Goal: Transaction & Acquisition: Purchase product/service

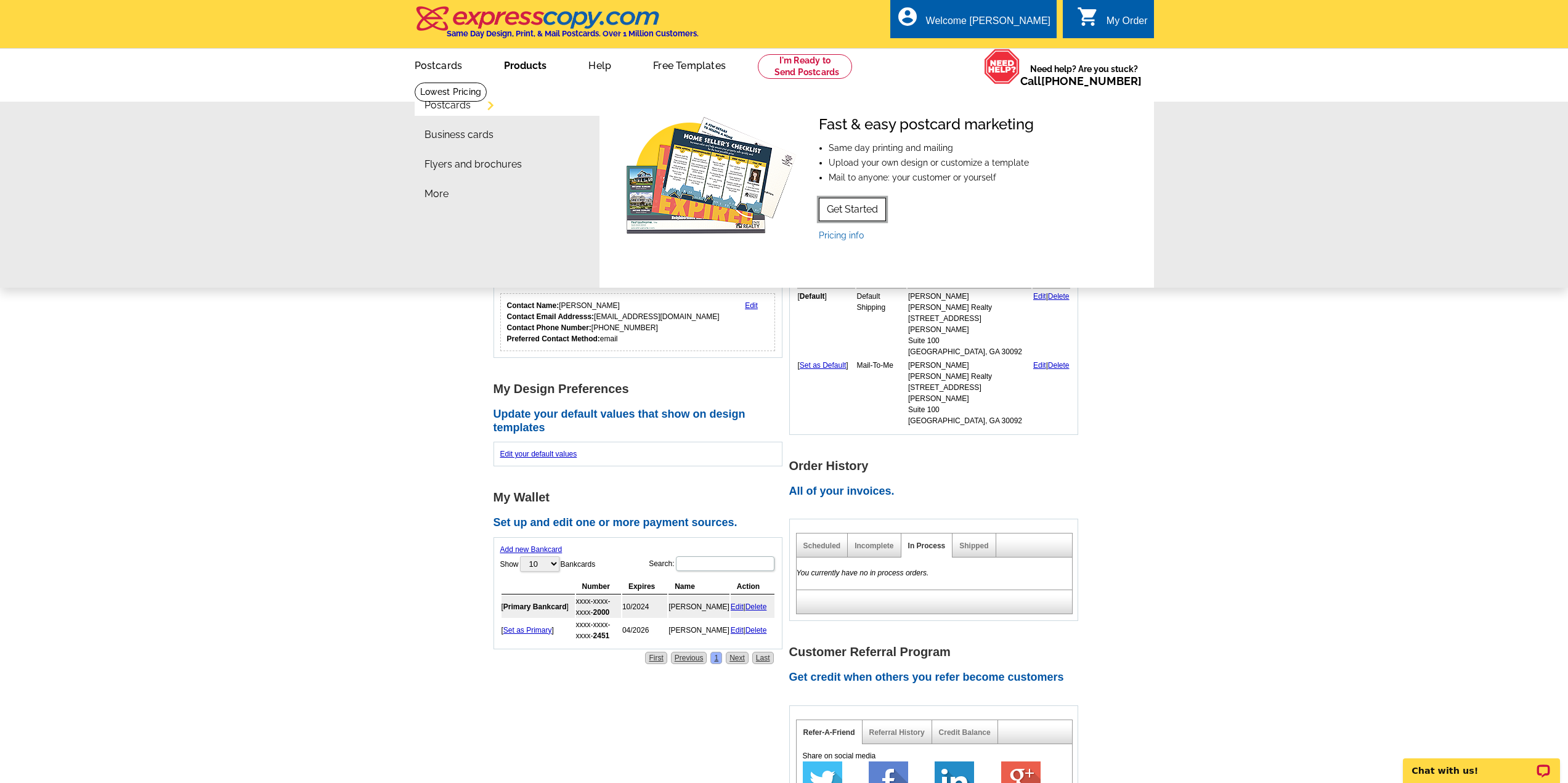
click at [858, 206] on link "Get Started" at bounding box center [852, 209] width 67 height 23
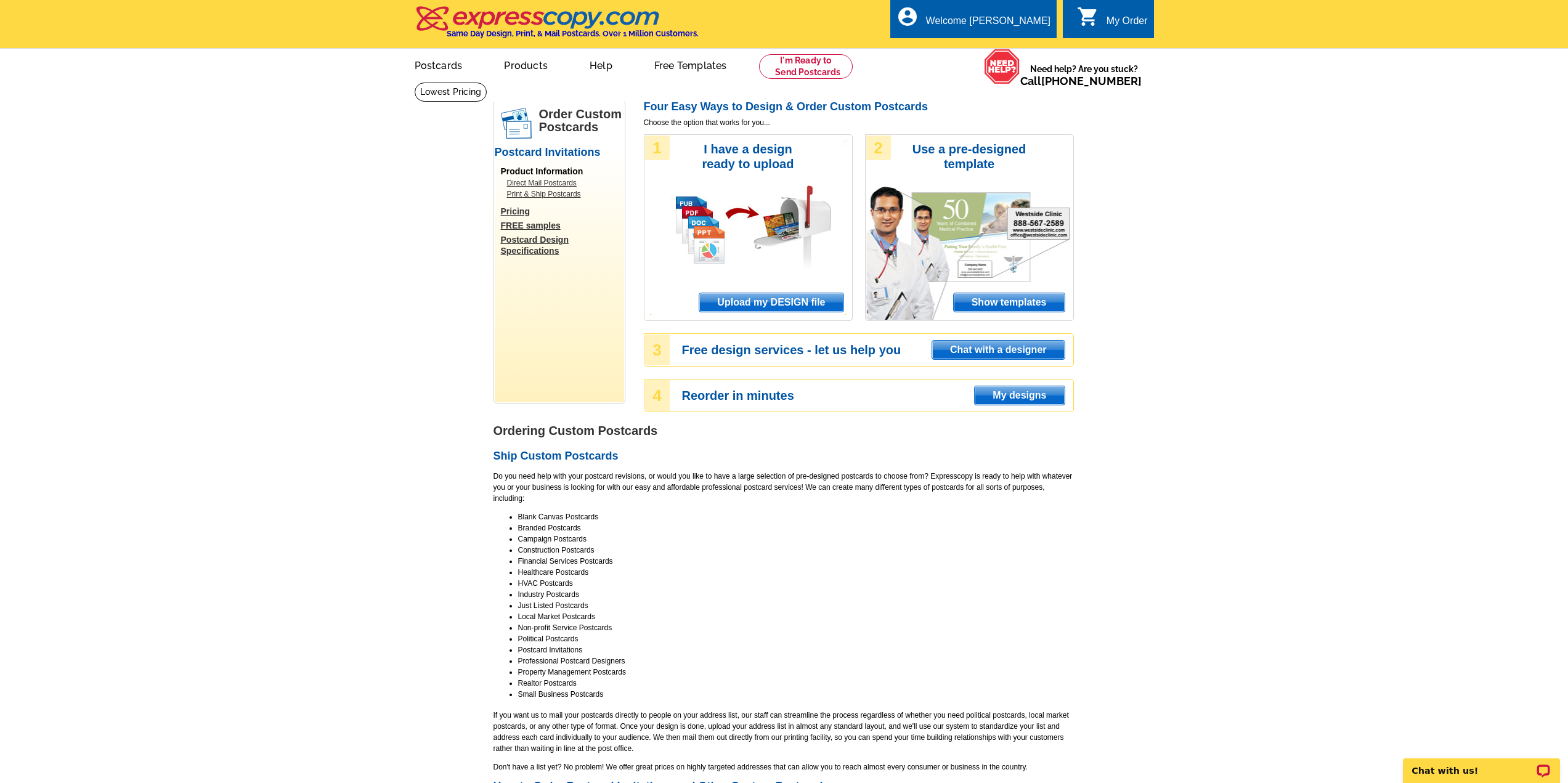
click at [775, 300] on span "Upload my DESIGN file" at bounding box center [771, 302] width 144 height 19
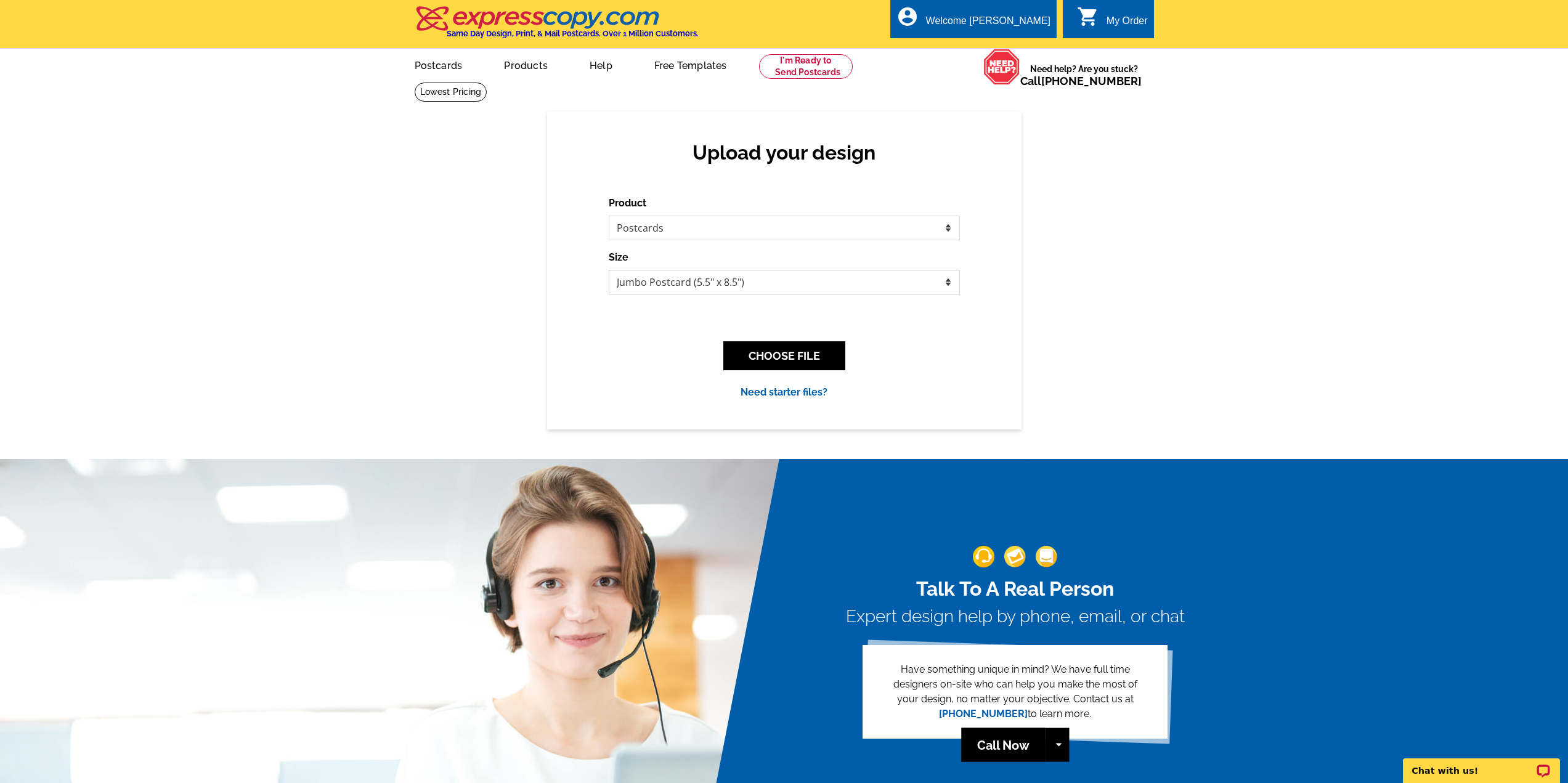
click at [951, 287] on select "Jumbo Postcard (5.5" x 8.5") Regular Postcard (4.25" x 5.6") Panoramic Postcard…" at bounding box center [784, 282] width 351 height 24
select select "3"
click at [609, 271] on select "Jumbo Postcard (5.5" x 8.5") Regular Postcard (4.25" x 5.6") Panoramic Postcard…" at bounding box center [784, 282] width 351 height 24
click at [763, 356] on button "CHOOSE FILE" at bounding box center [785, 355] width 122 height 29
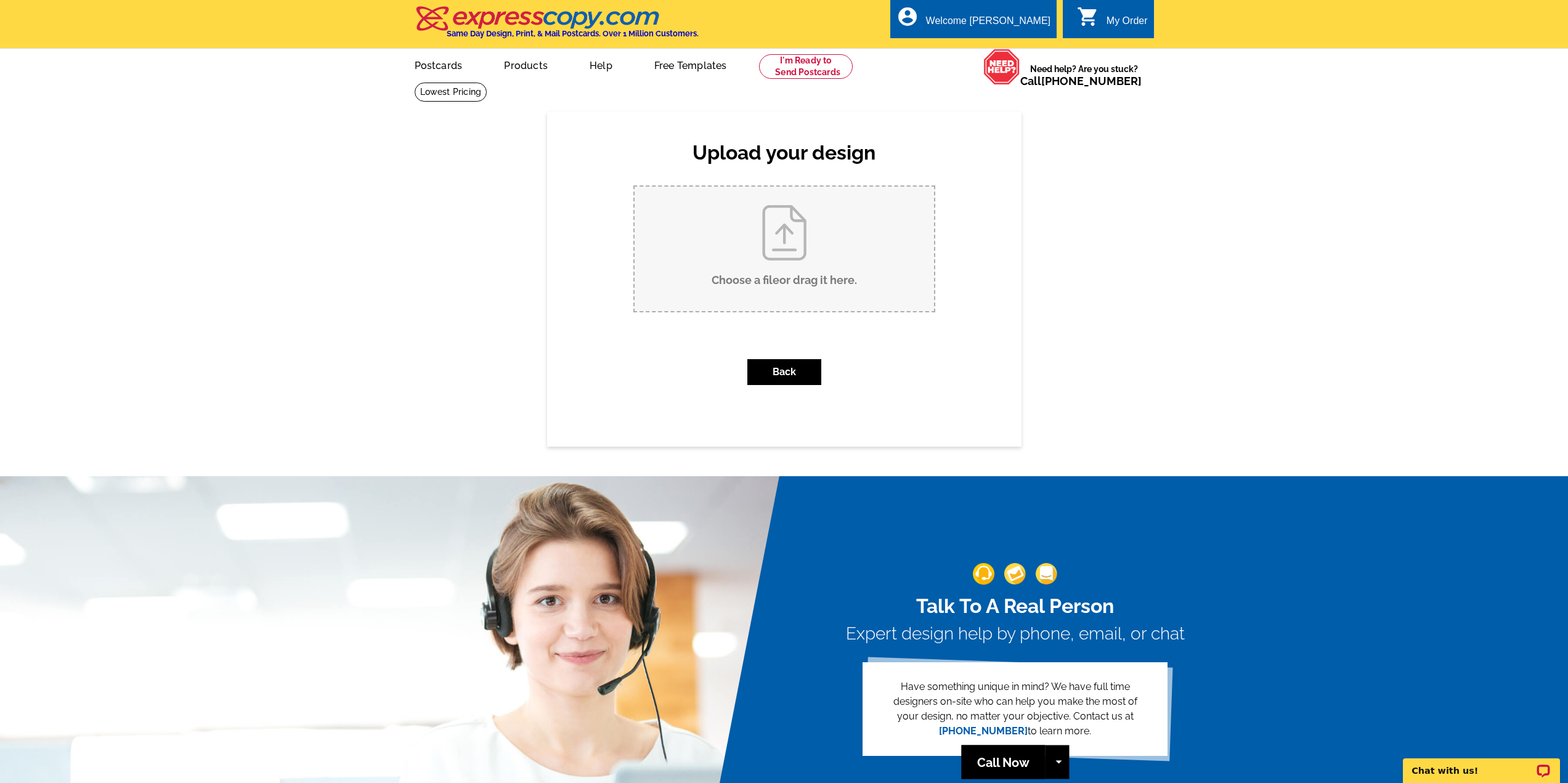
click at [788, 260] on input "Choose a file or drag it here ." at bounding box center [784, 249] width 300 height 124
type input "C:\fakepath\2025 JHD Wellstone Panoramic.pdf"
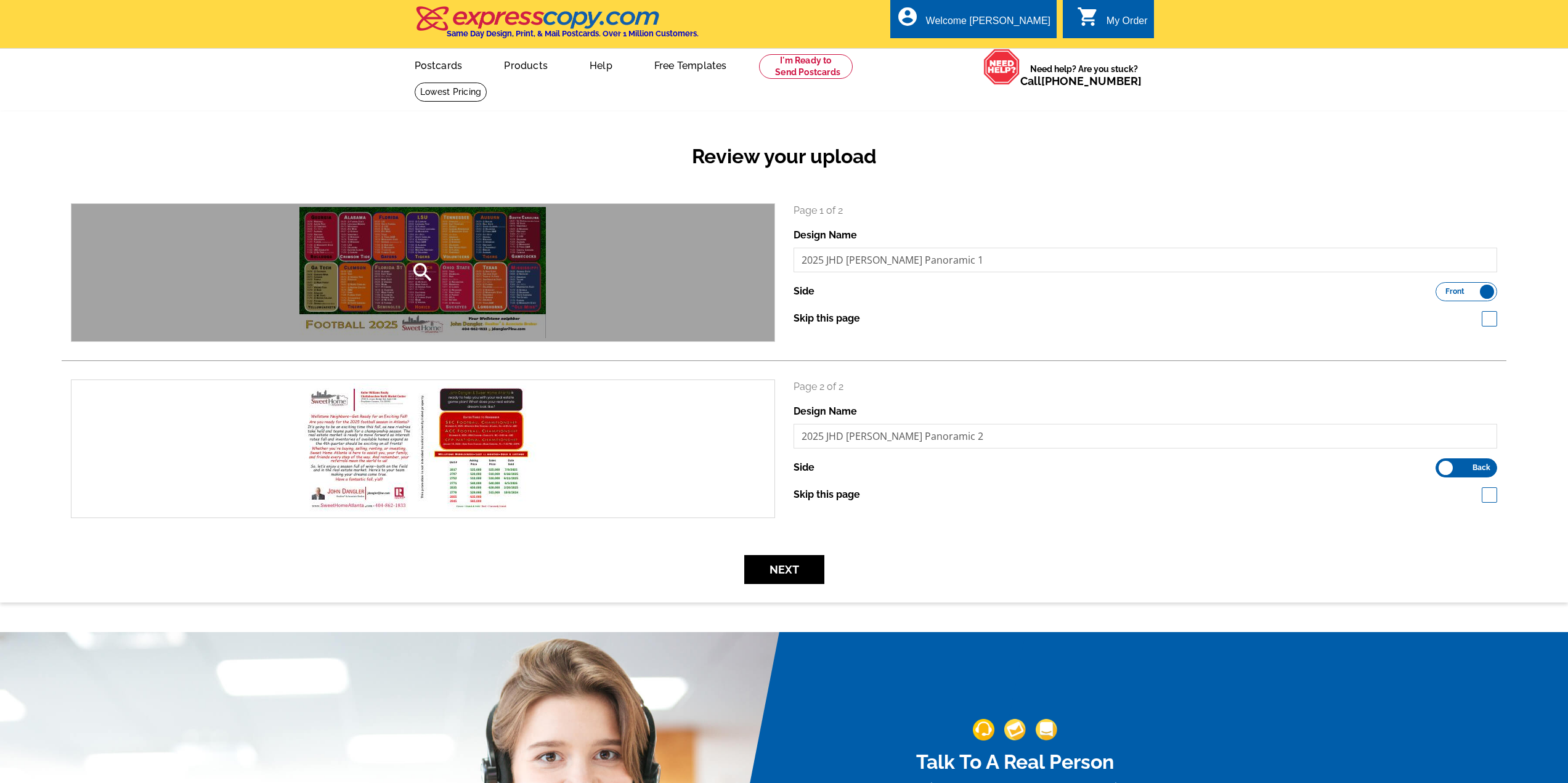
click at [435, 296] on div "search" at bounding box center [423, 273] width 703 height 137
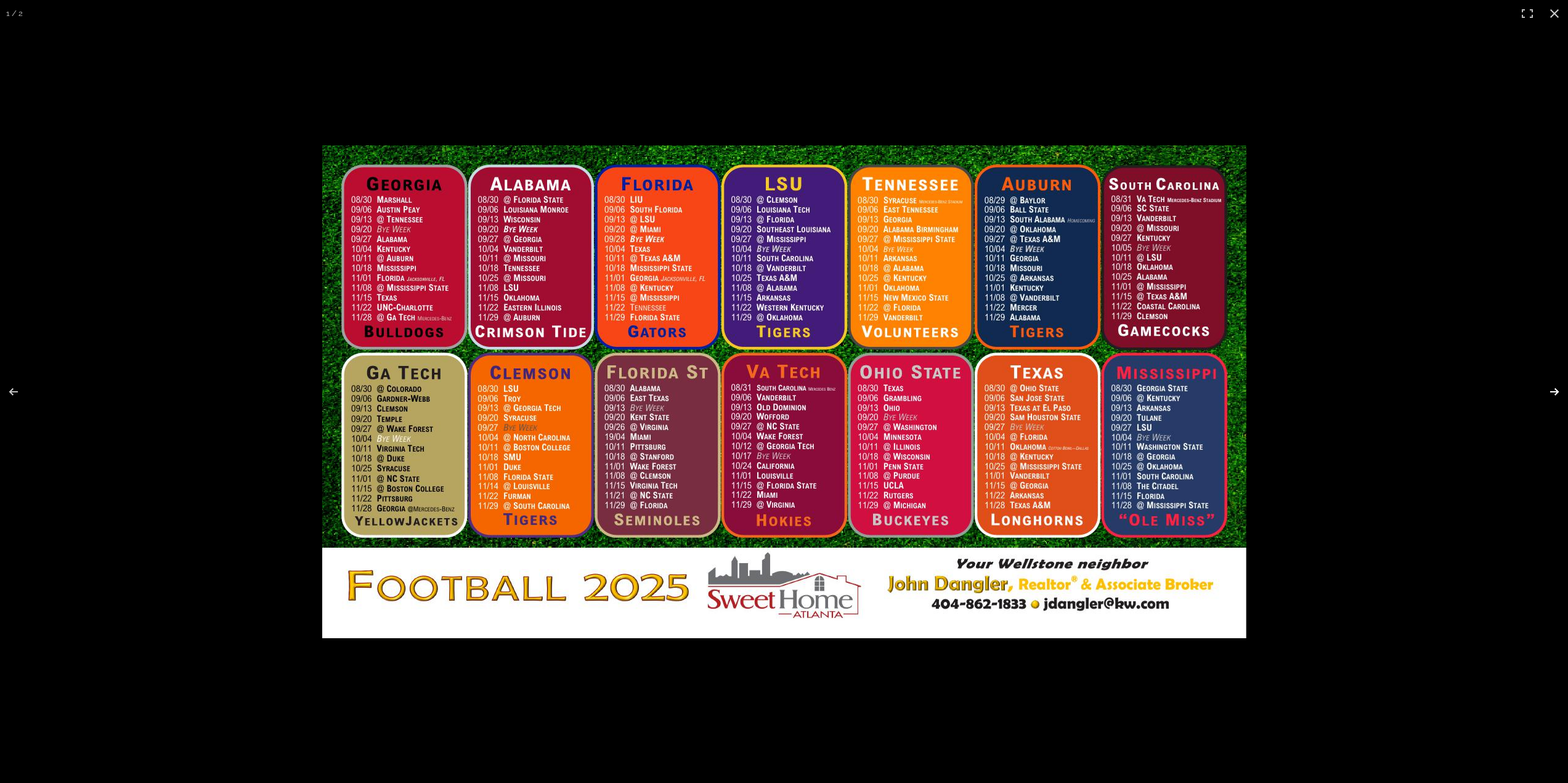
click at [1559, 387] on button at bounding box center [1546, 392] width 43 height 62
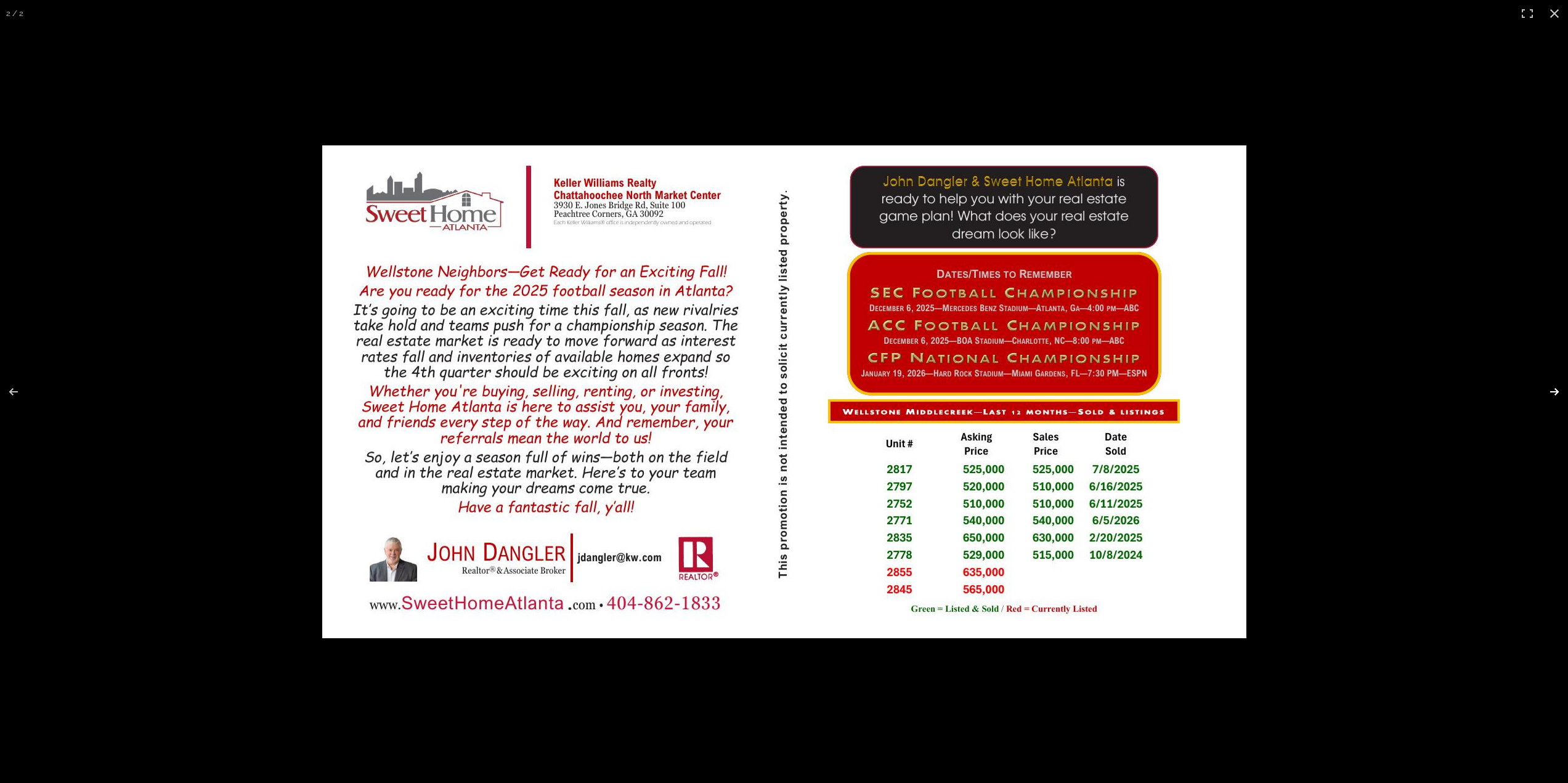
click at [1556, 392] on button at bounding box center [1546, 392] width 43 height 62
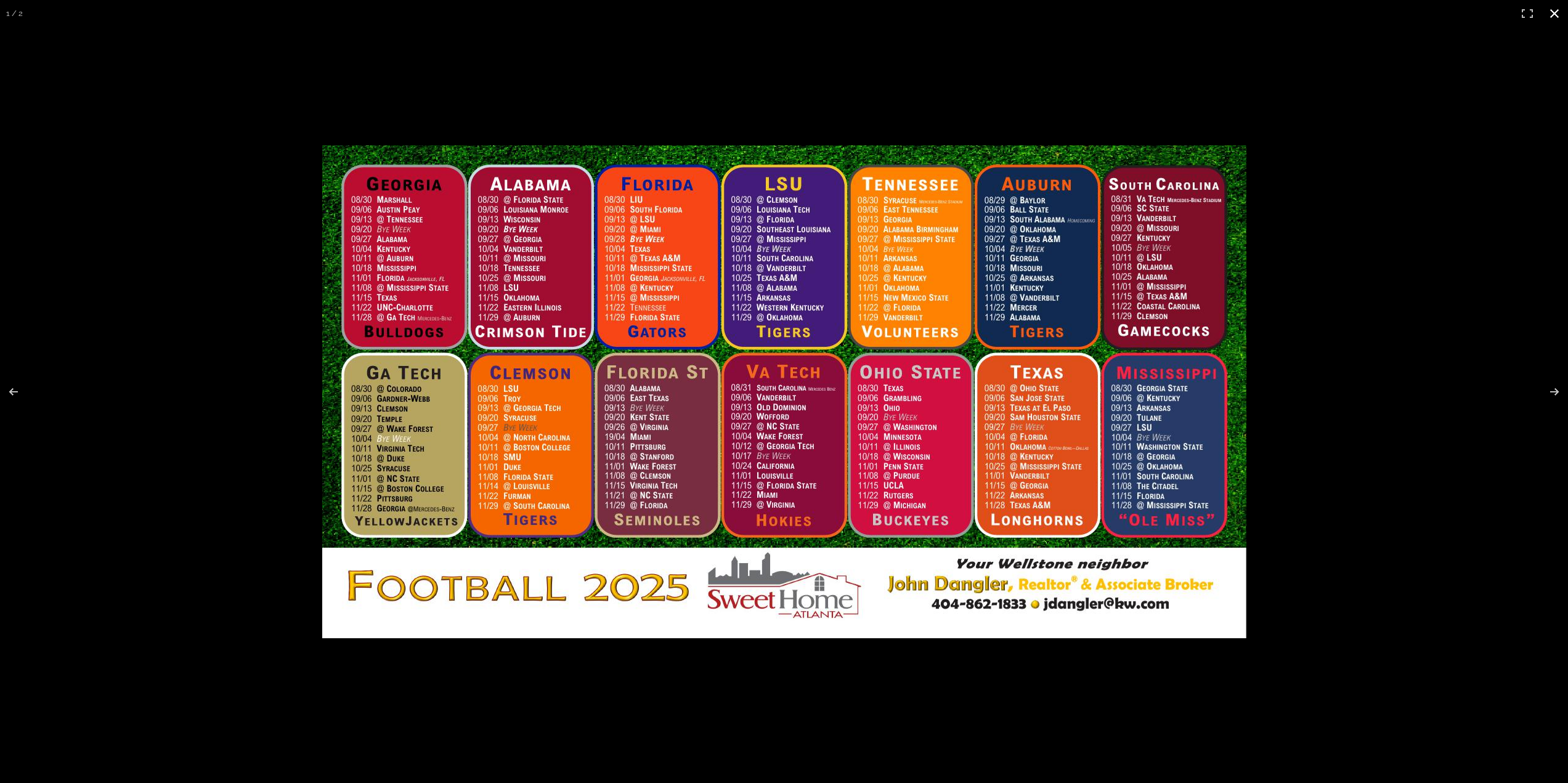
click at [1556, 12] on button at bounding box center [1555, 13] width 27 height 27
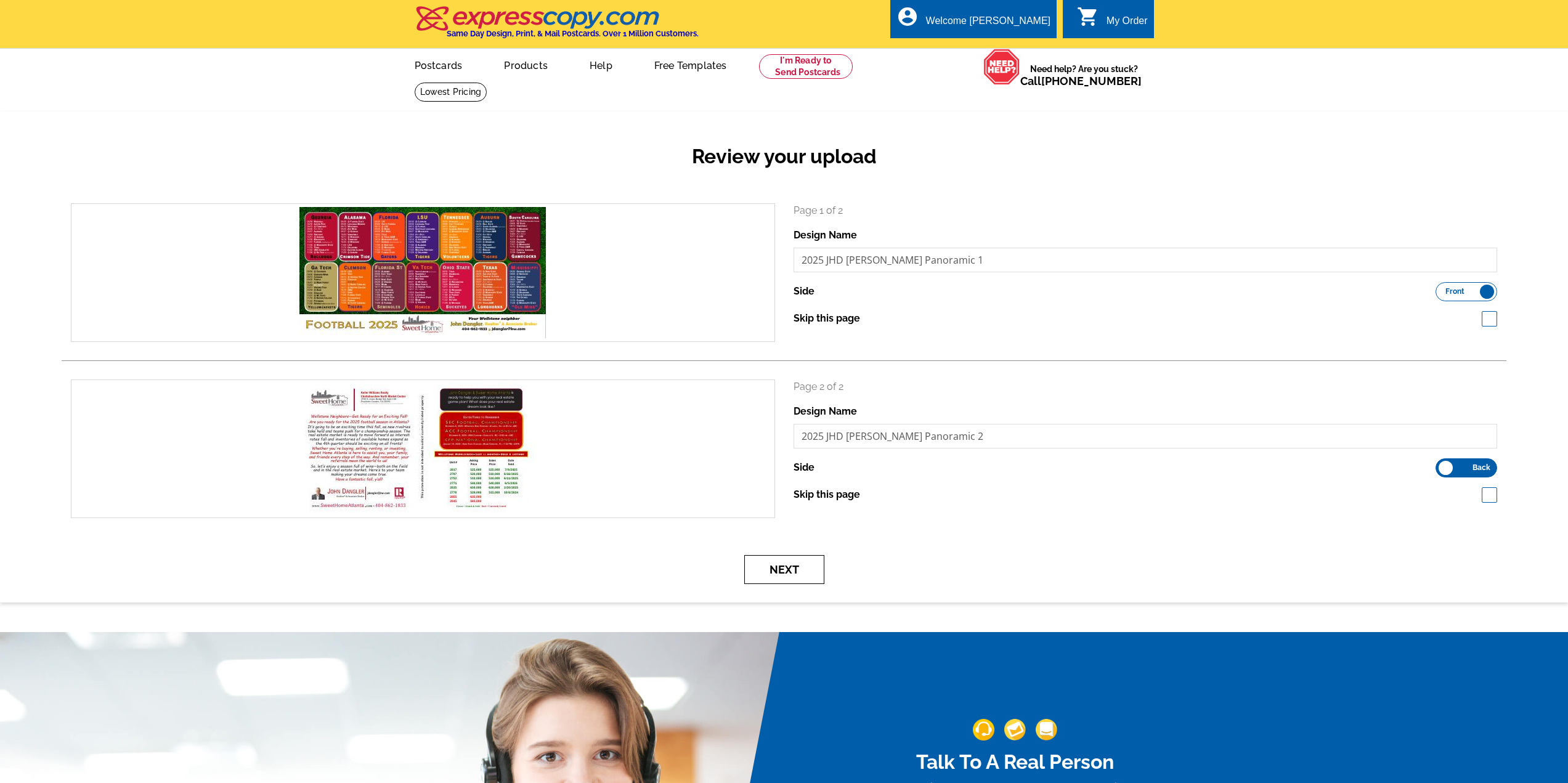
click at [794, 569] on button "Next" at bounding box center [784, 569] width 80 height 29
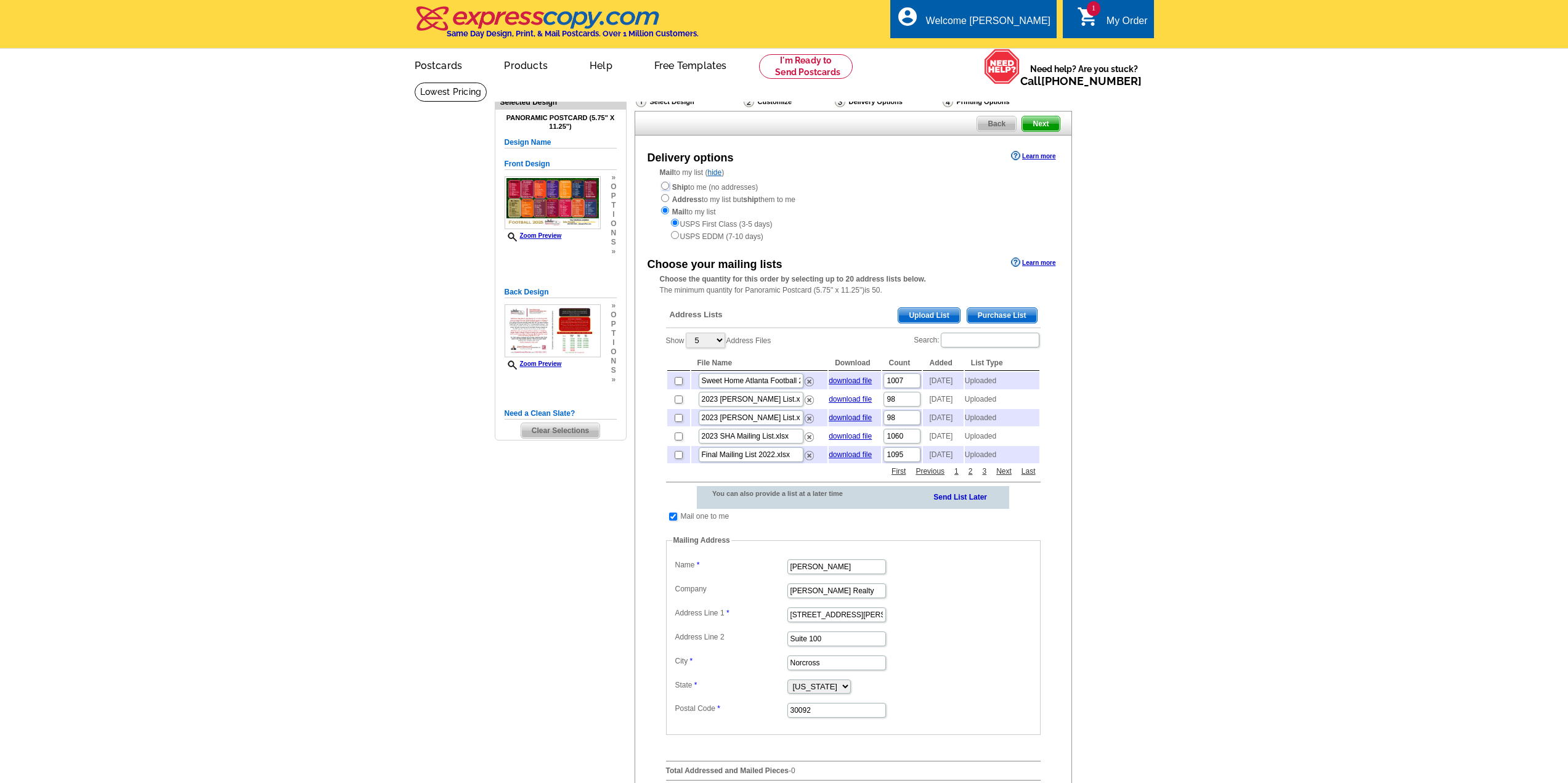
click at [663, 186] on input "radio" at bounding box center [665, 185] width 8 height 8
radio input "true"
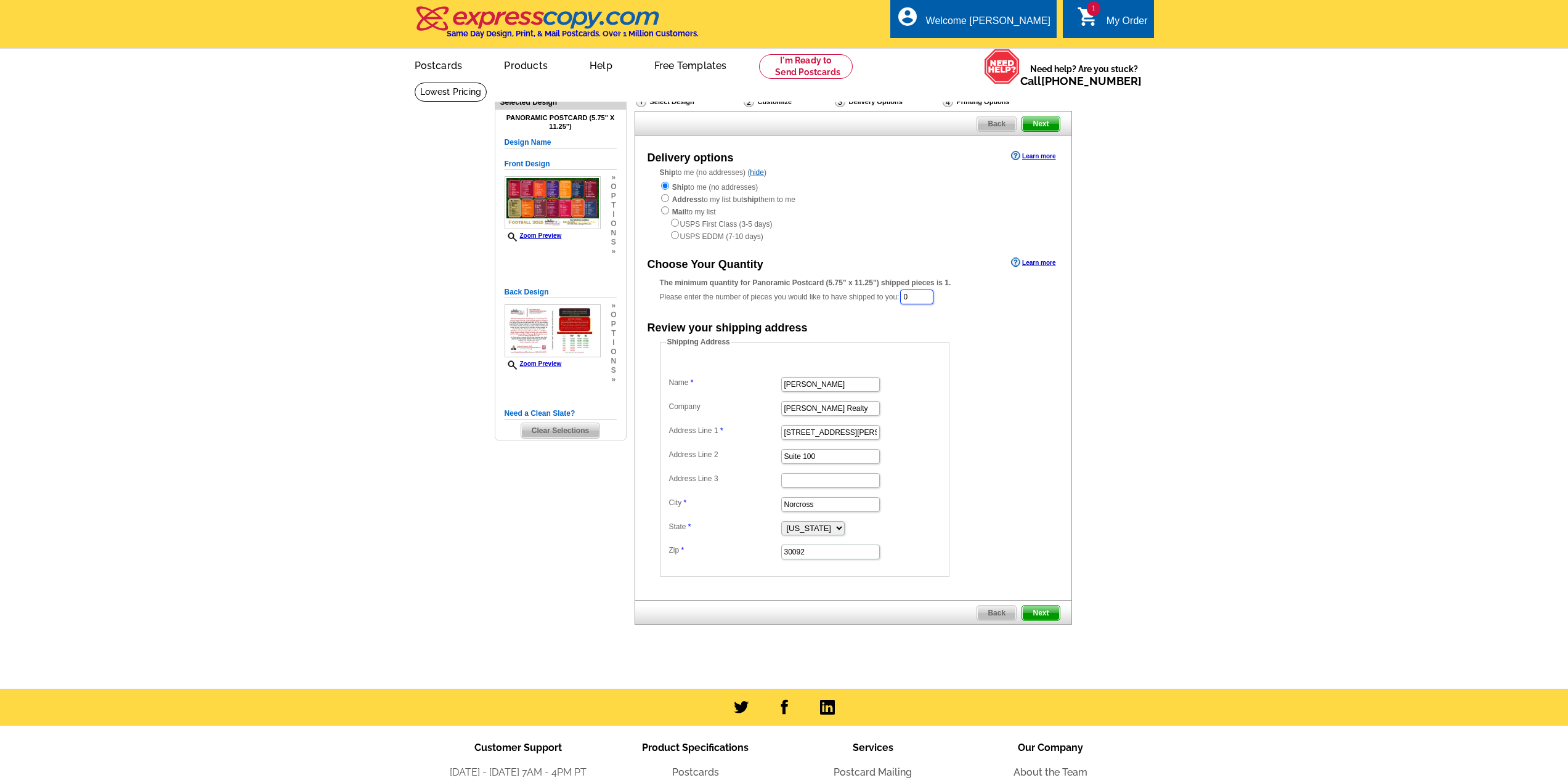
drag, startPoint x: 933, startPoint y: 298, endPoint x: 909, endPoint y: 298, distance: 24.0
click at [909, 298] on input "0" at bounding box center [917, 296] width 33 height 15
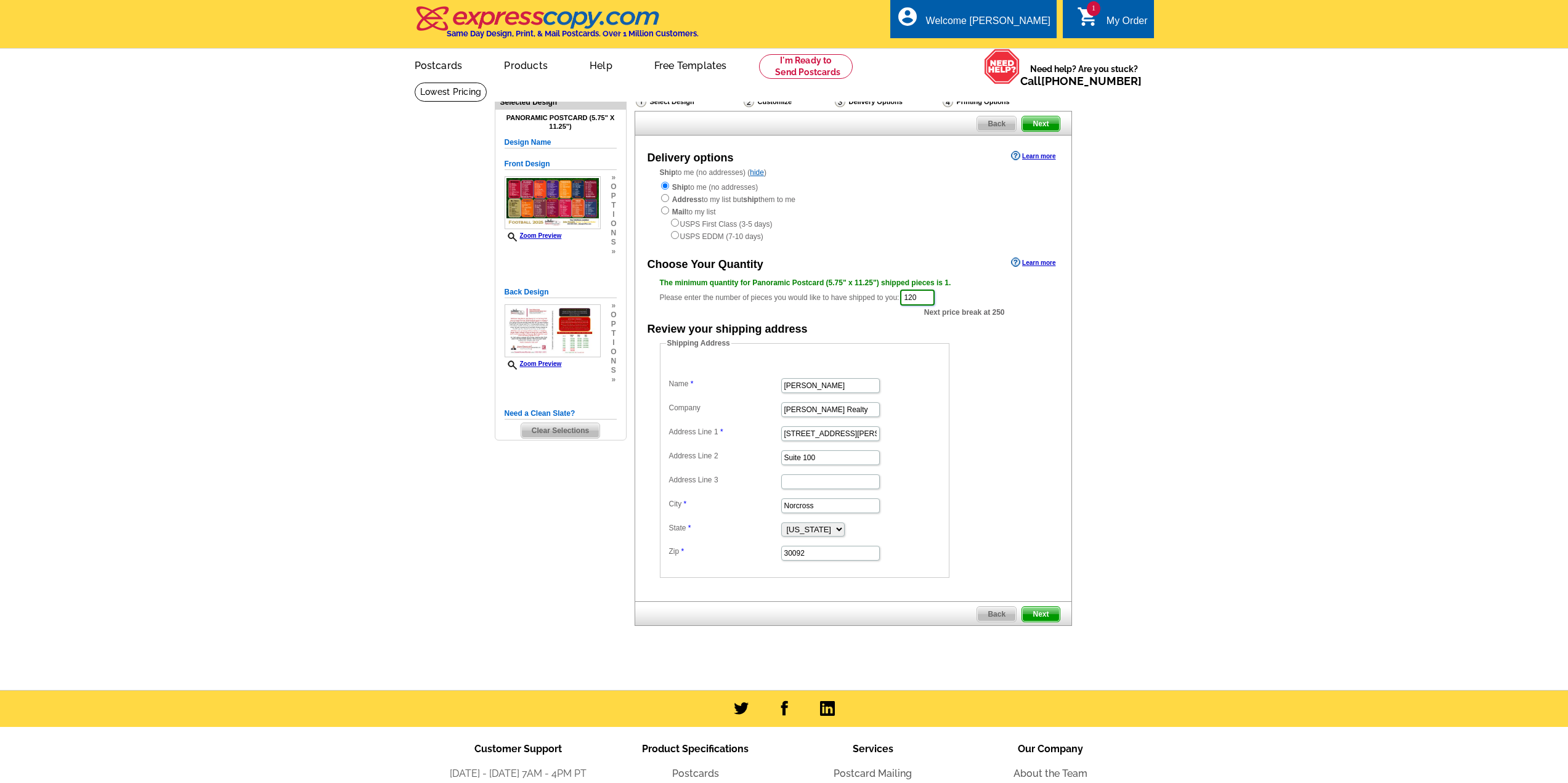
type input "120"
click at [1043, 614] on span "Next" at bounding box center [1041, 614] width 37 height 15
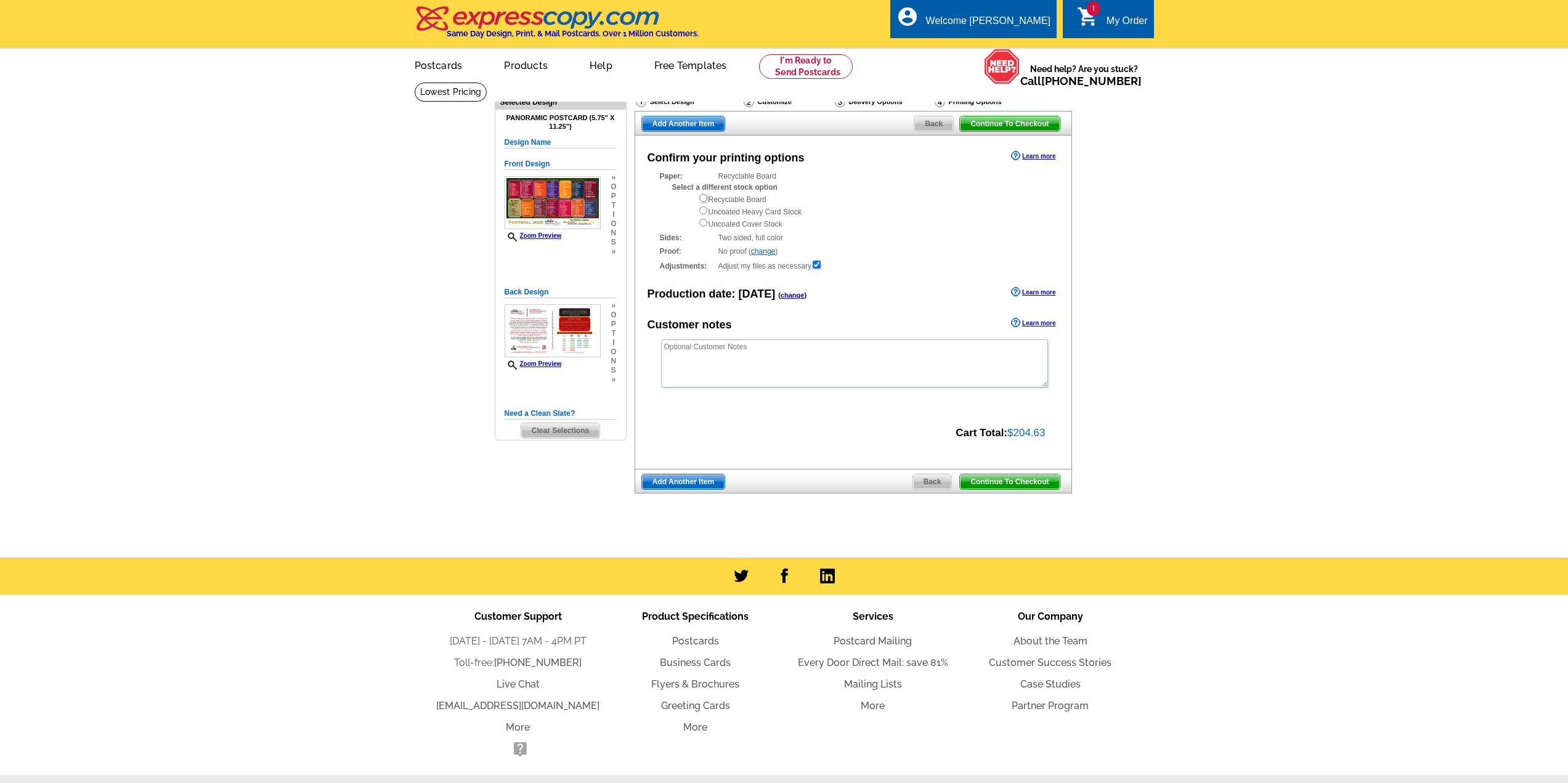
click at [703, 198] on input "radio" at bounding box center [703, 198] width 8 height 8
radio input "true"
click at [1013, 485] on span "Continue To Checkout" at bounding box center [1009, 482] width 99 height 15
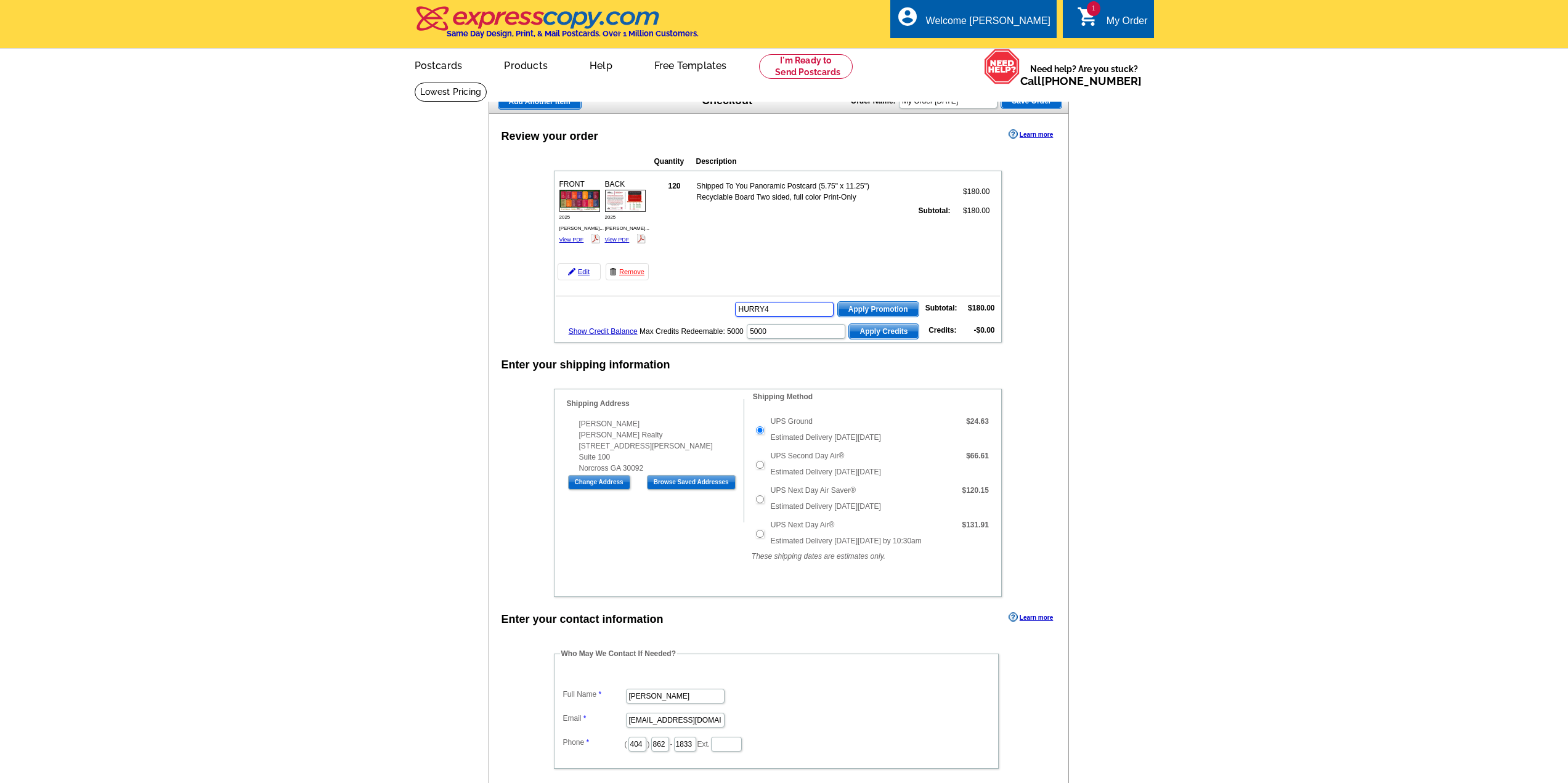
type input "HURRY40"
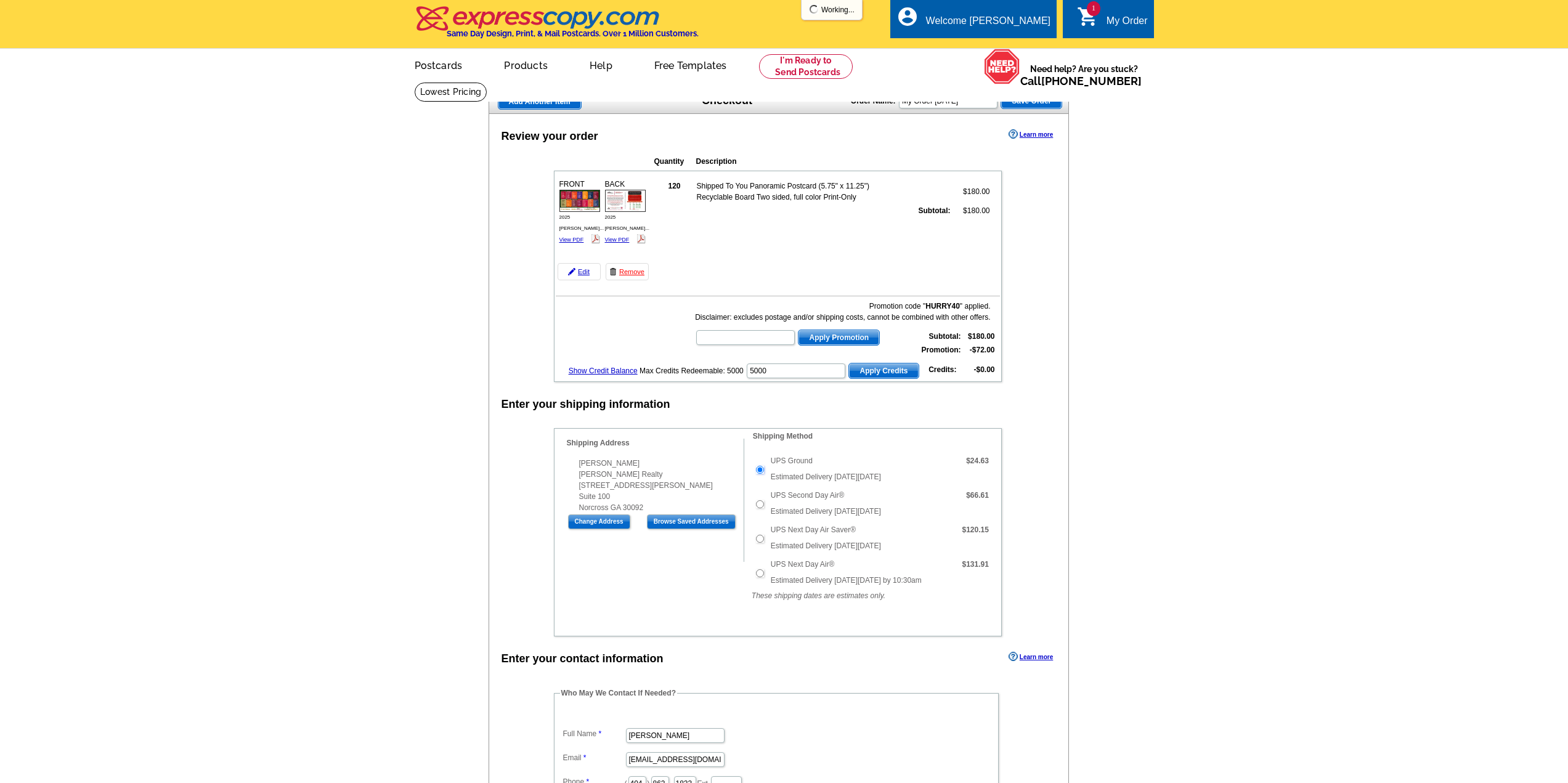
click at [761, 468] on input "UPS Ground" at bounding box center [760, 469] width 8 height 8
click at [760, 505] on input "UPS Second Day Air®" at bounding box center [760, 504] width 8 height 8
radio input "true"
click at [738, 335] on input "text" at bounding box center [746, 337] width 99 height 15
type input "SMS60r"
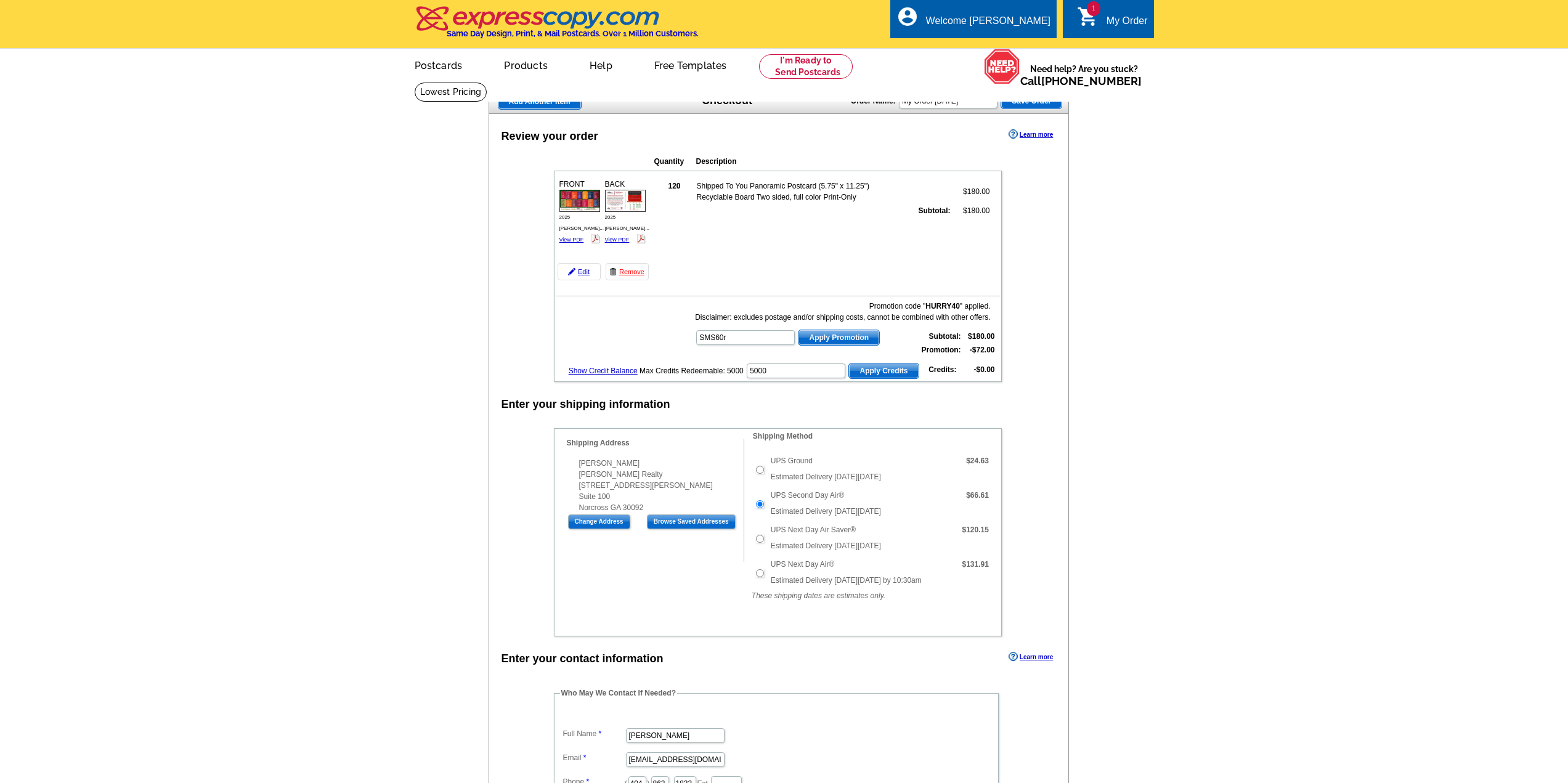
click at [840, 339] on span "Apply Promotion" at bounding box center [839, 337] width 81 height 15
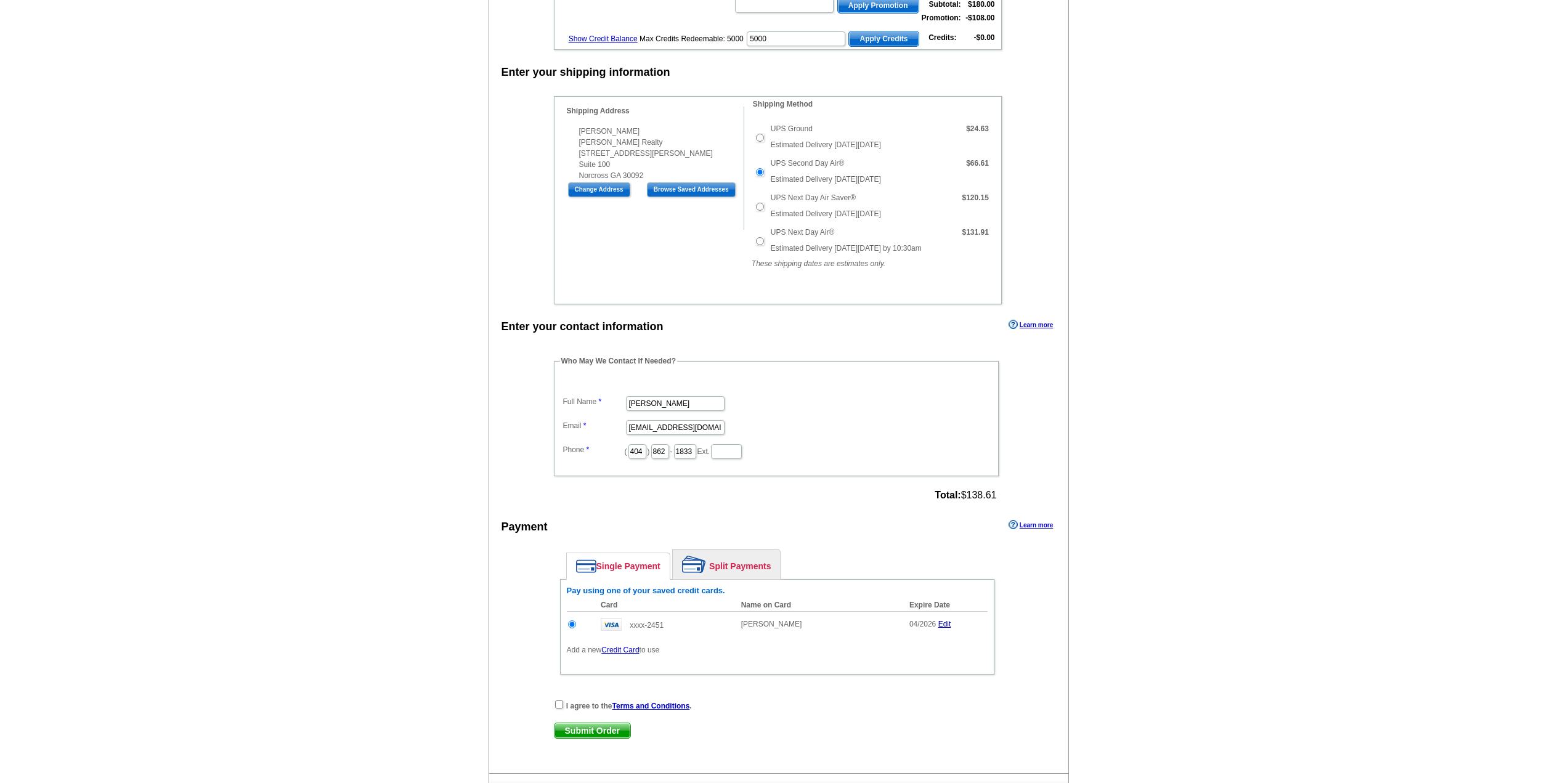
scroll to position [369, 0]
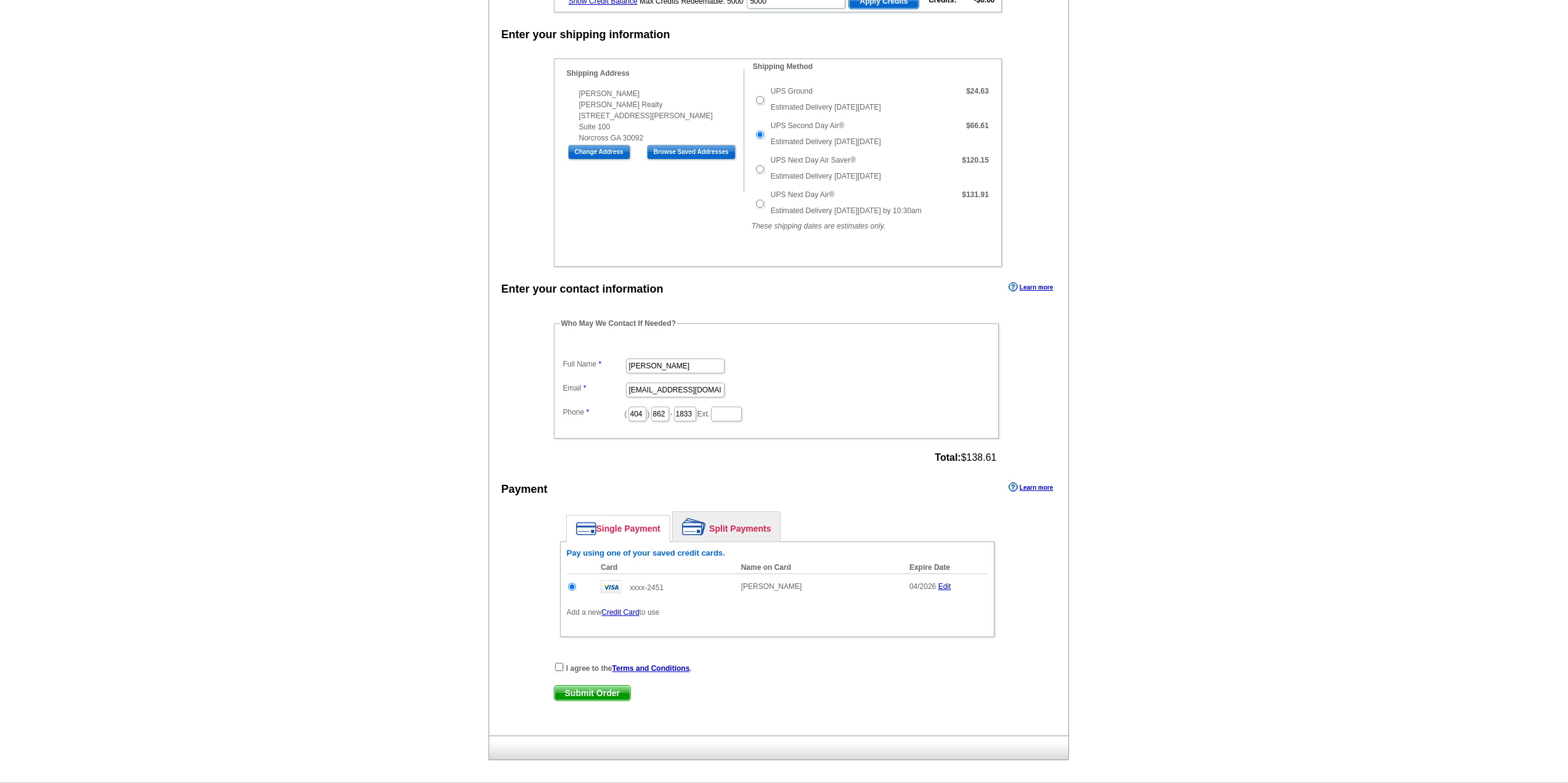
click at [616, 612] on link "Credit Card" at bounding box center [620, 612] width 38 height 8
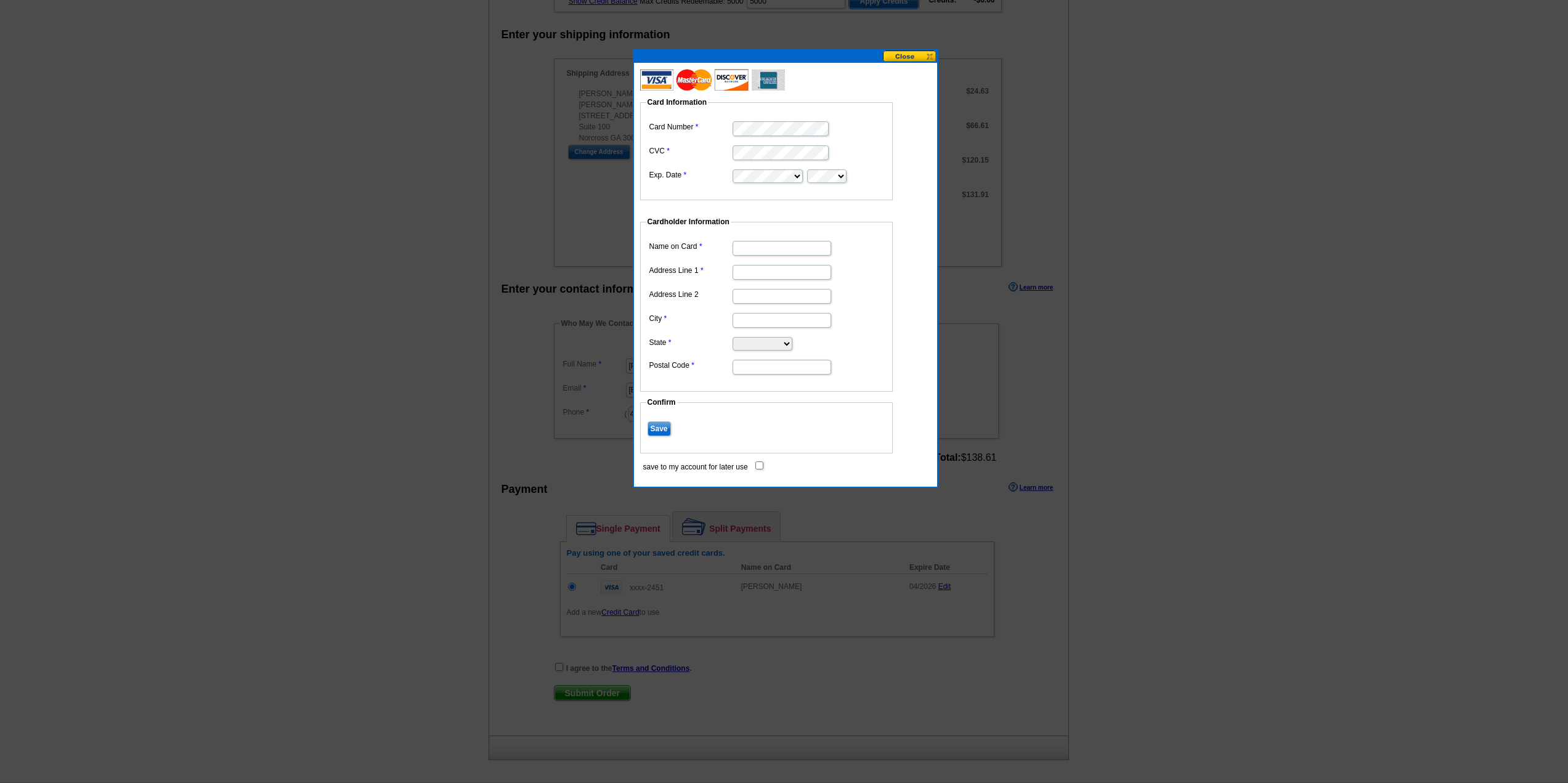
click at [908, 55] on button at bounding box center [910, 56] width 55 height 12
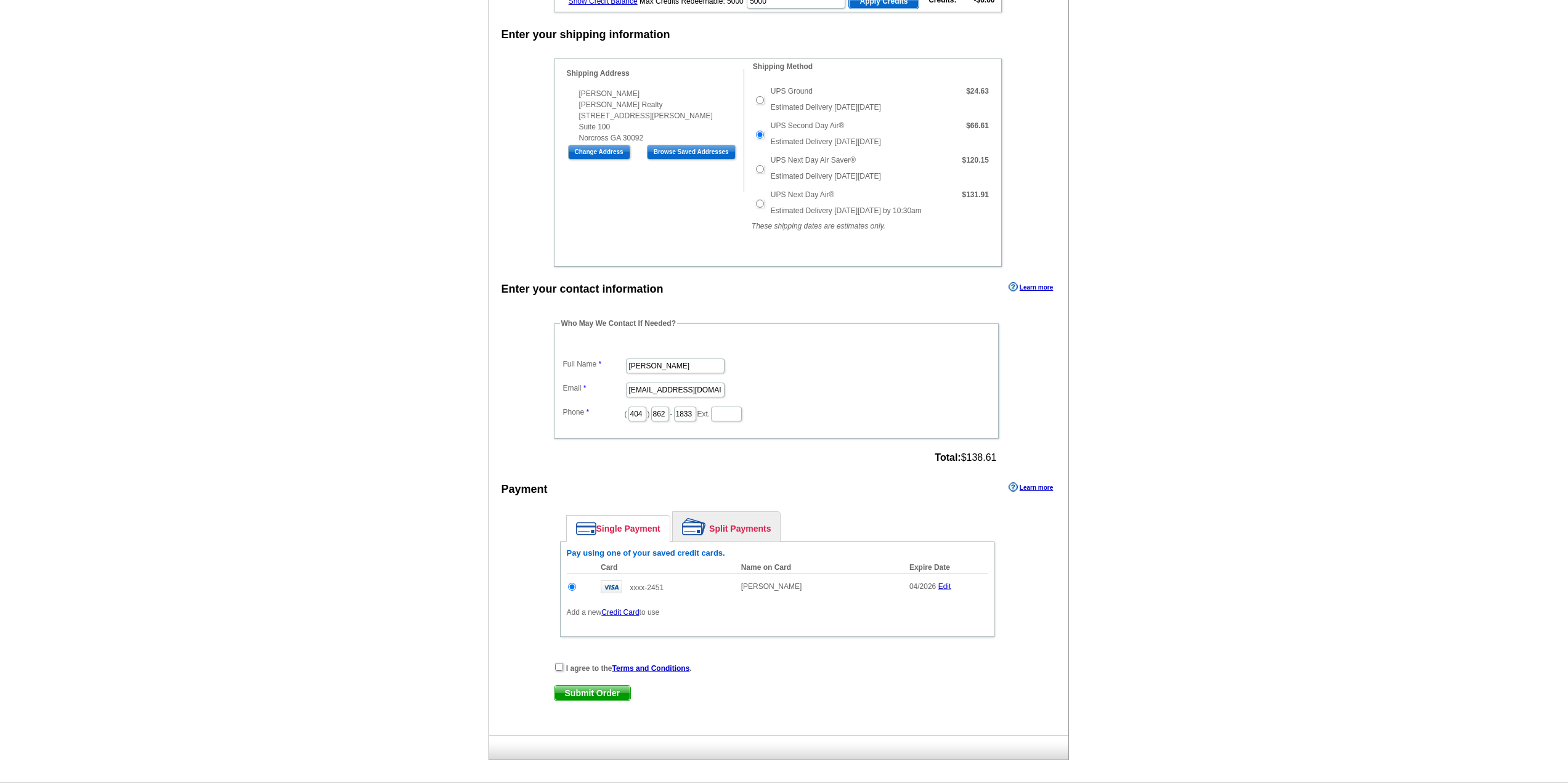
click at [559, 668] on input "checkbox" at bounding box center [559, 666] width 8 height 8
checkbox input "true"
click at [591, 695] on span "Submit Order" at bounding box center [592, 693] width 76 height 15
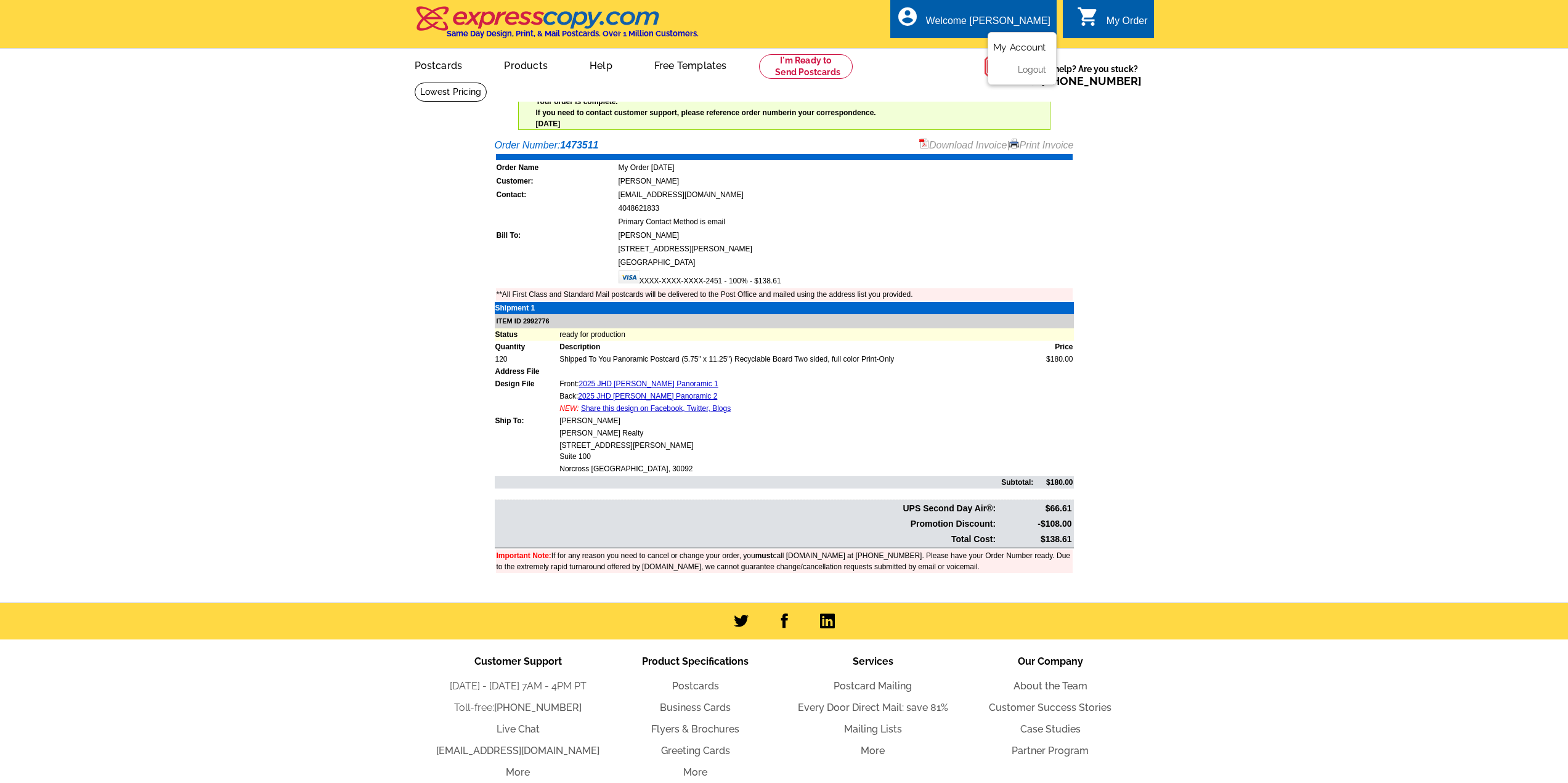
click at [1036, 51] on link "My Account" at bounding box center [1019, 47] width 53 height 11
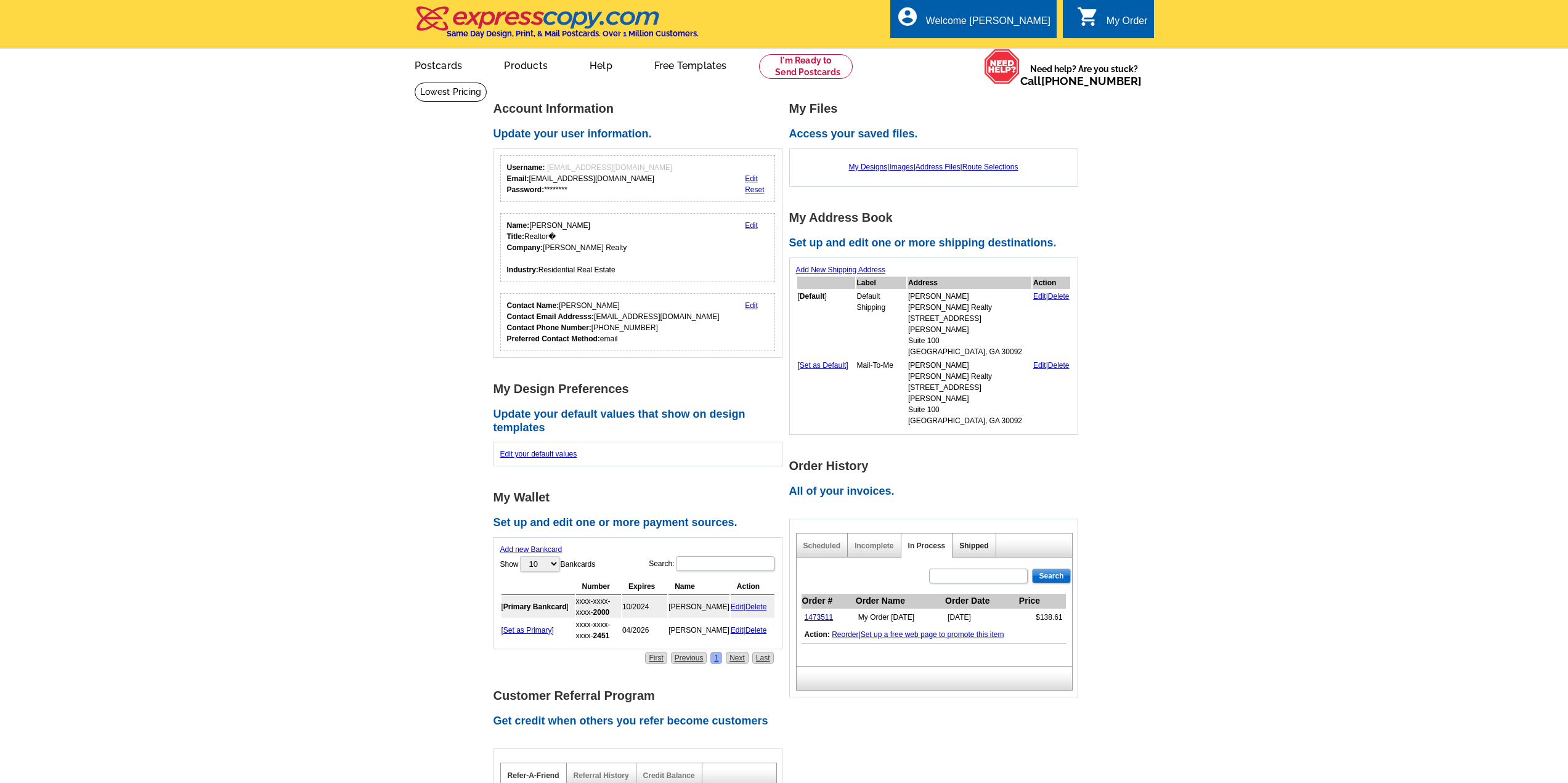
click at [975, 541] on link "Shipped" at bounding box center [973, 545] width 29 height 8
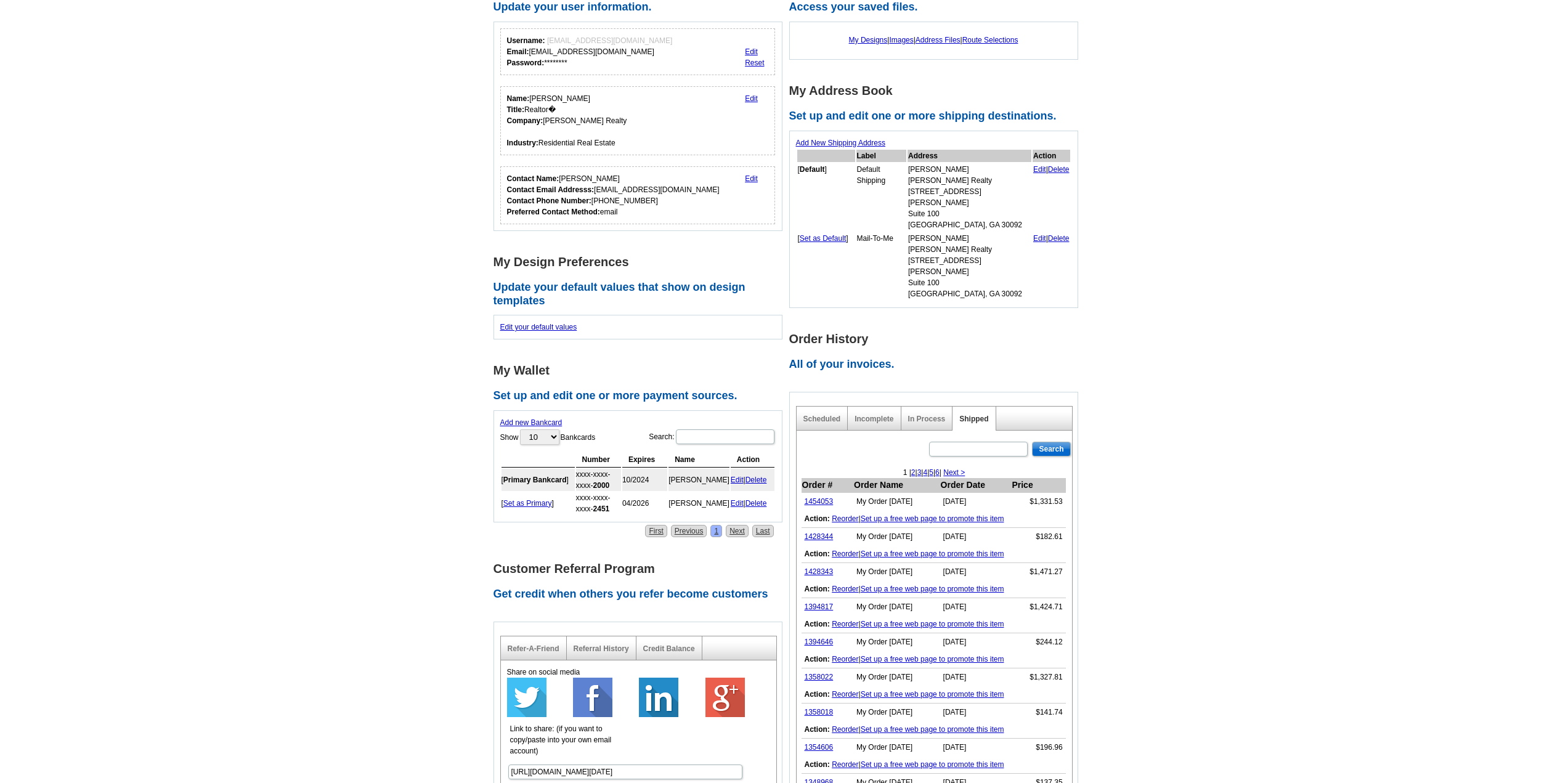
scroll to position [123, 0]
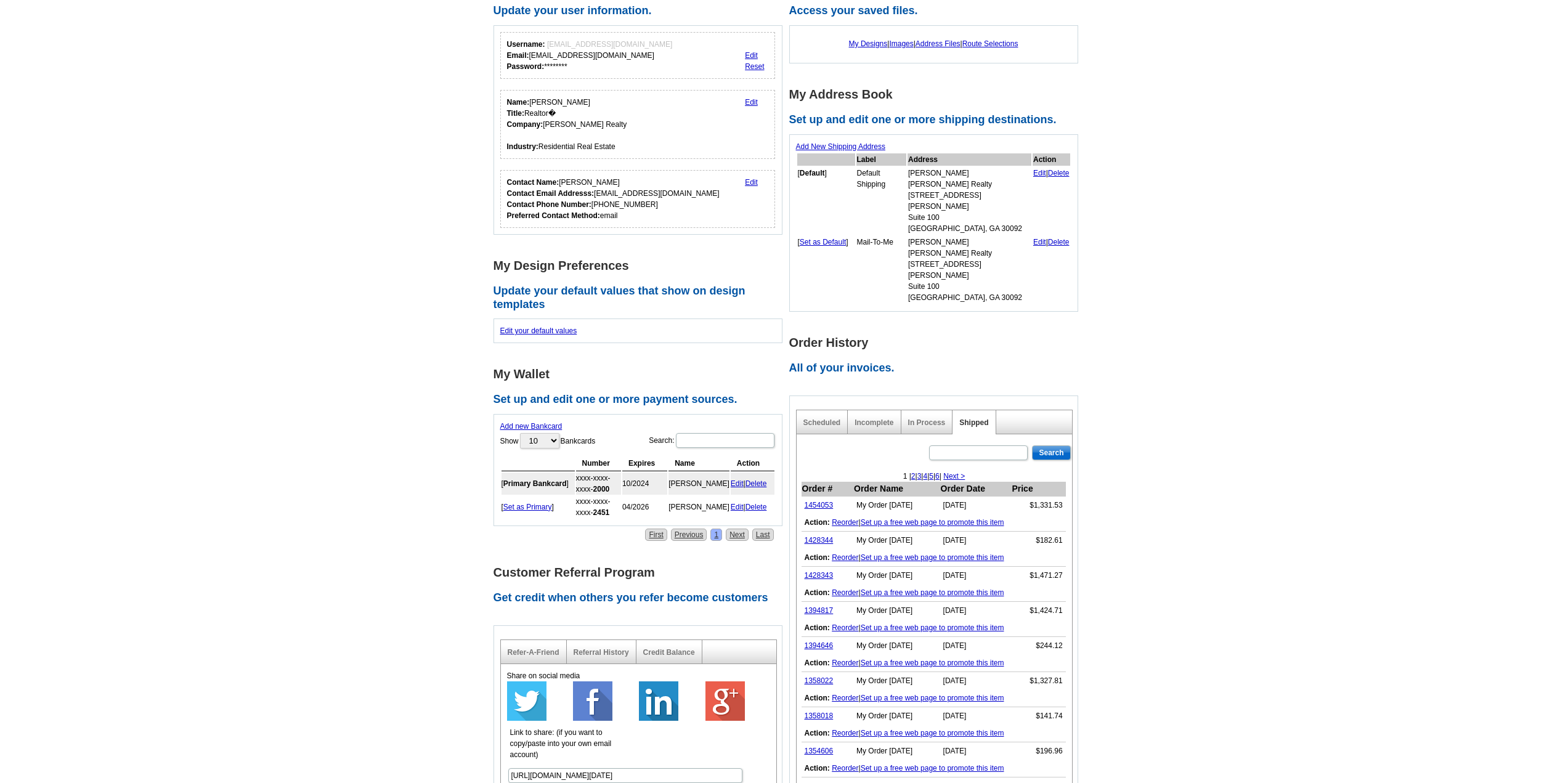
click at [1011, 496] on td "[DATE]" at bounding box center [976, 505] width 71 height 18
click at [812, 501] on link "1454053" at bounding box center [819, 505] width 29 height 8
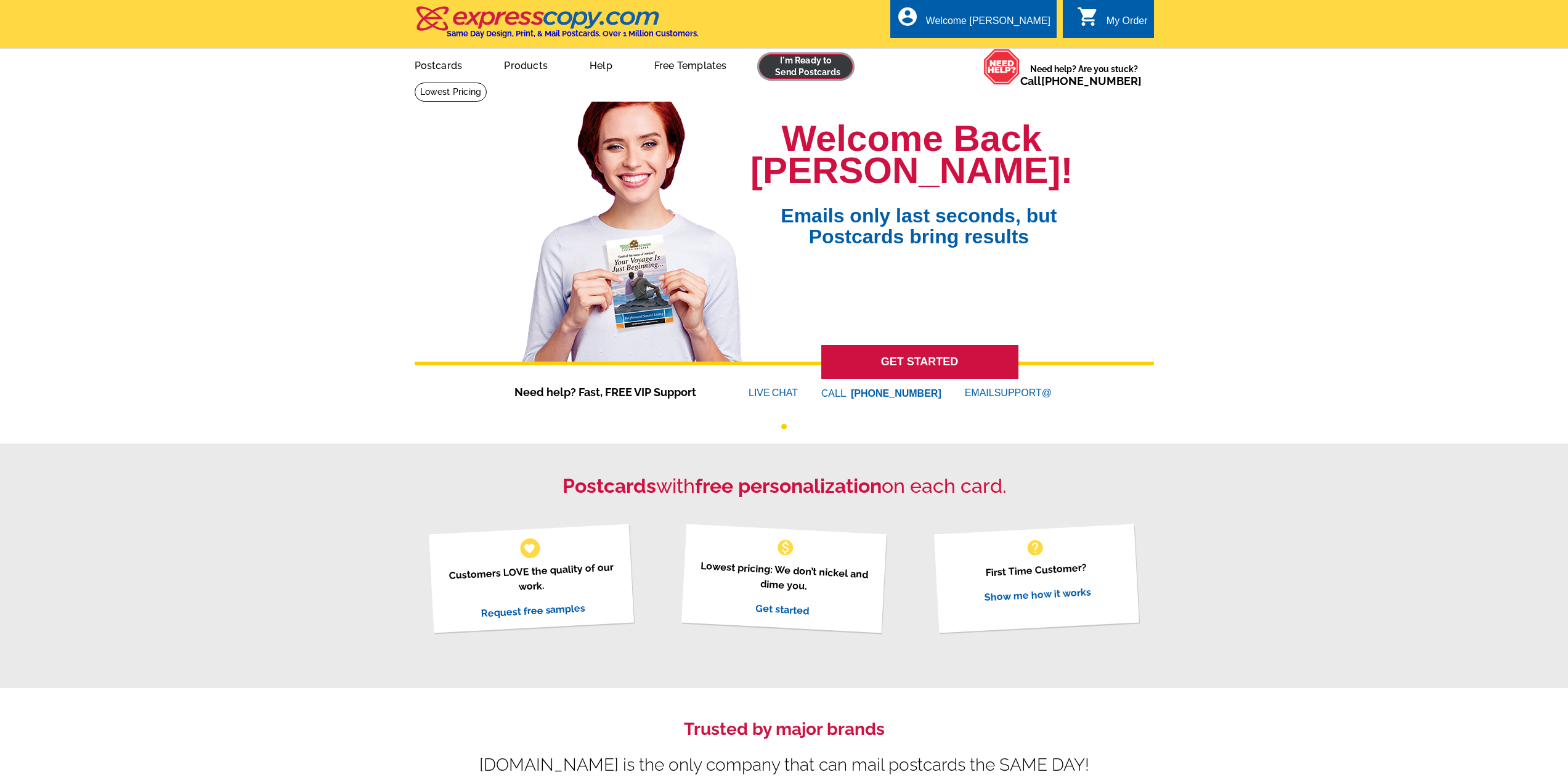
click at [797, 72] on link at bounding box center [806, 67] width 94 height 24
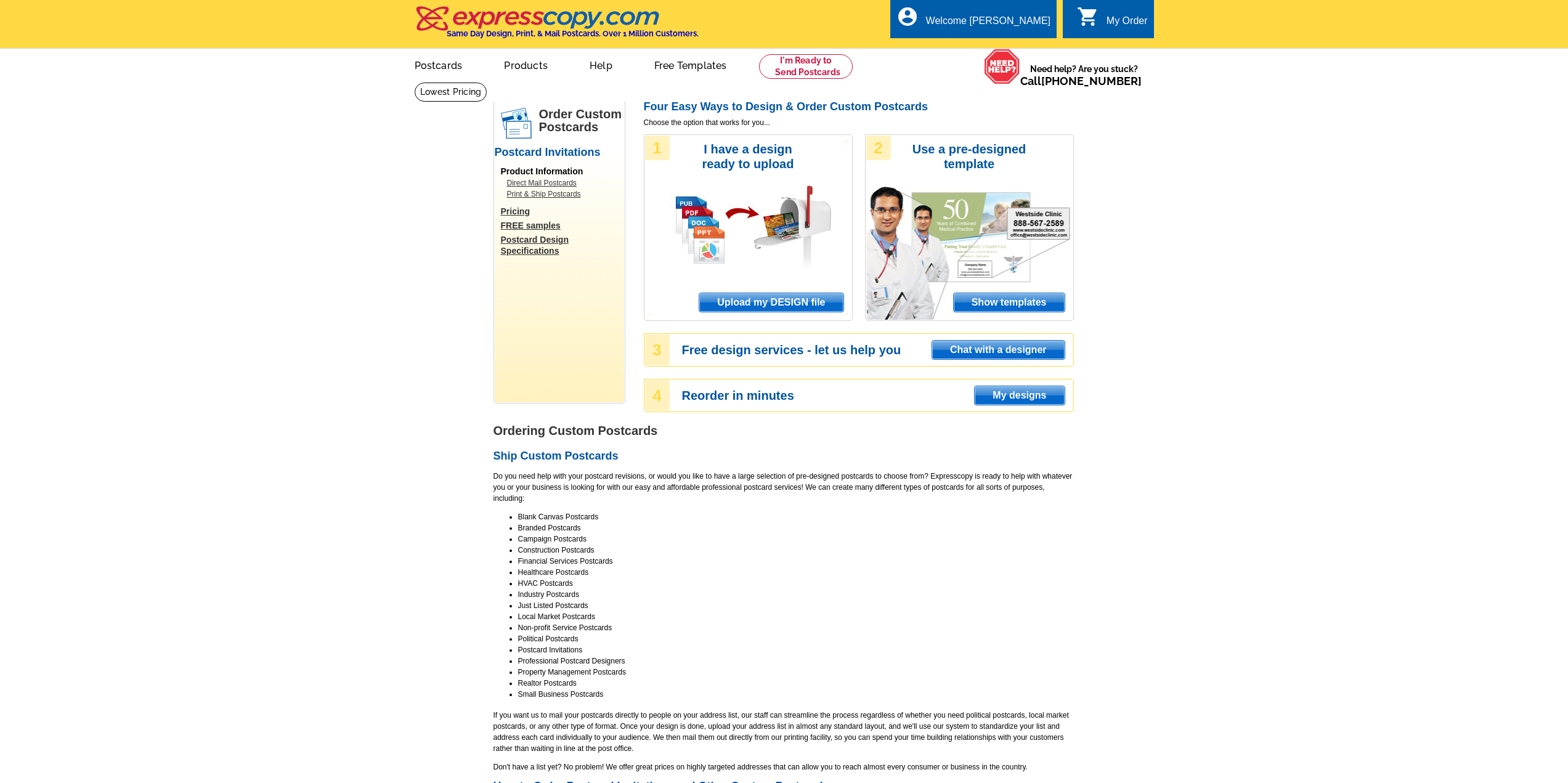
click at [780, 294] on span "Upload my DESIGN file" at bounding box center [771, 302] width 144 height 19
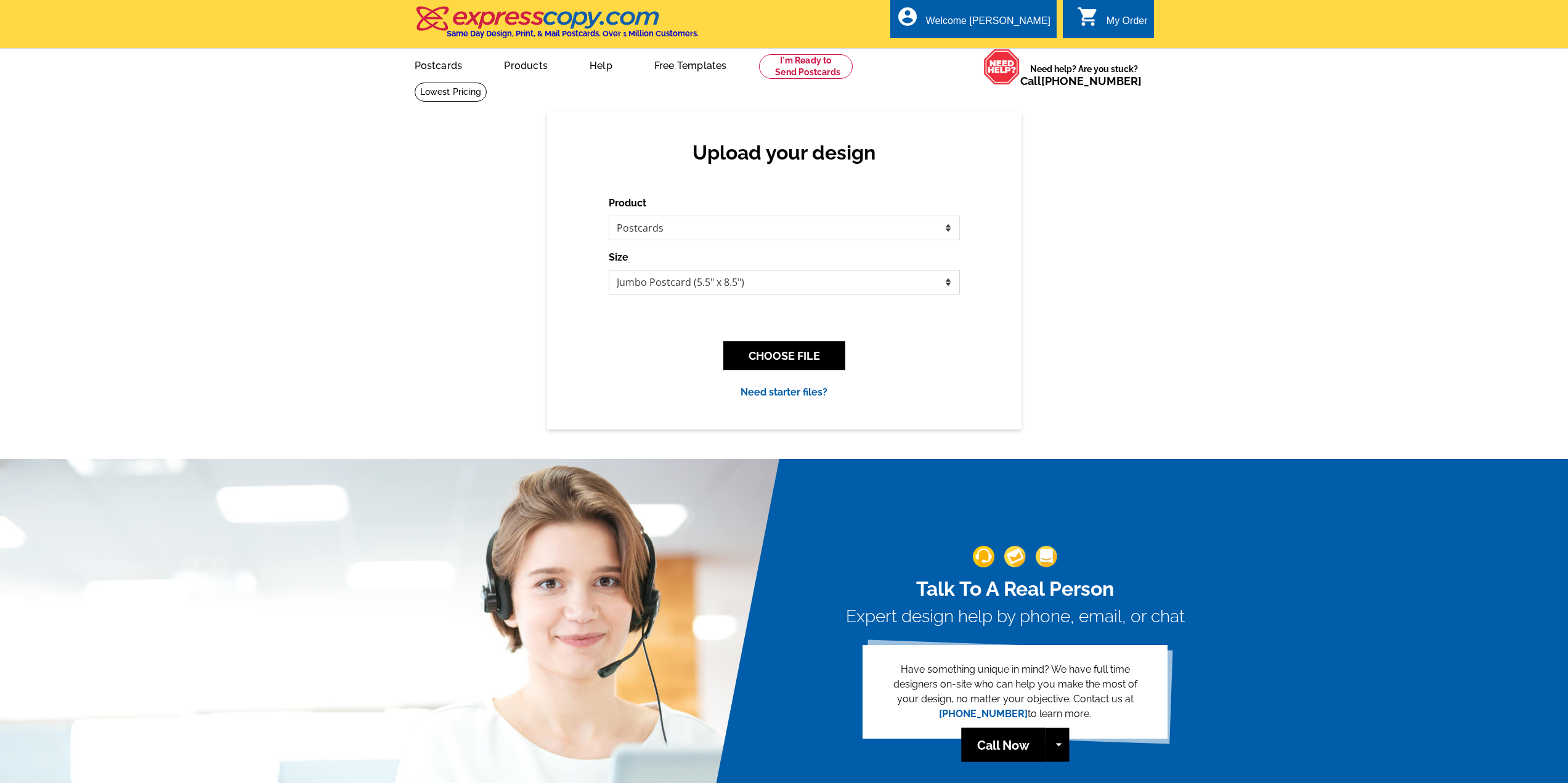
click at [948, 285] on select "Jumbo Postcard (5.5" x 8.5") Regular Postcard (4.25" x 5.6") Panoramic Postcard…" at bounding box center [784, 282] width 351 height 24
select select "3"
click at [609, 271] on select "Jumbo Postcard (5.5" x 8.5") Regular Postcard (4.25" x 5.6") Panoramic Postcard…" at bounding box center [784, 282] width 351 height 24
click at [786, 349] on button "CHOOSE FILE" at bounding box center [785, 355] width 122 height 29
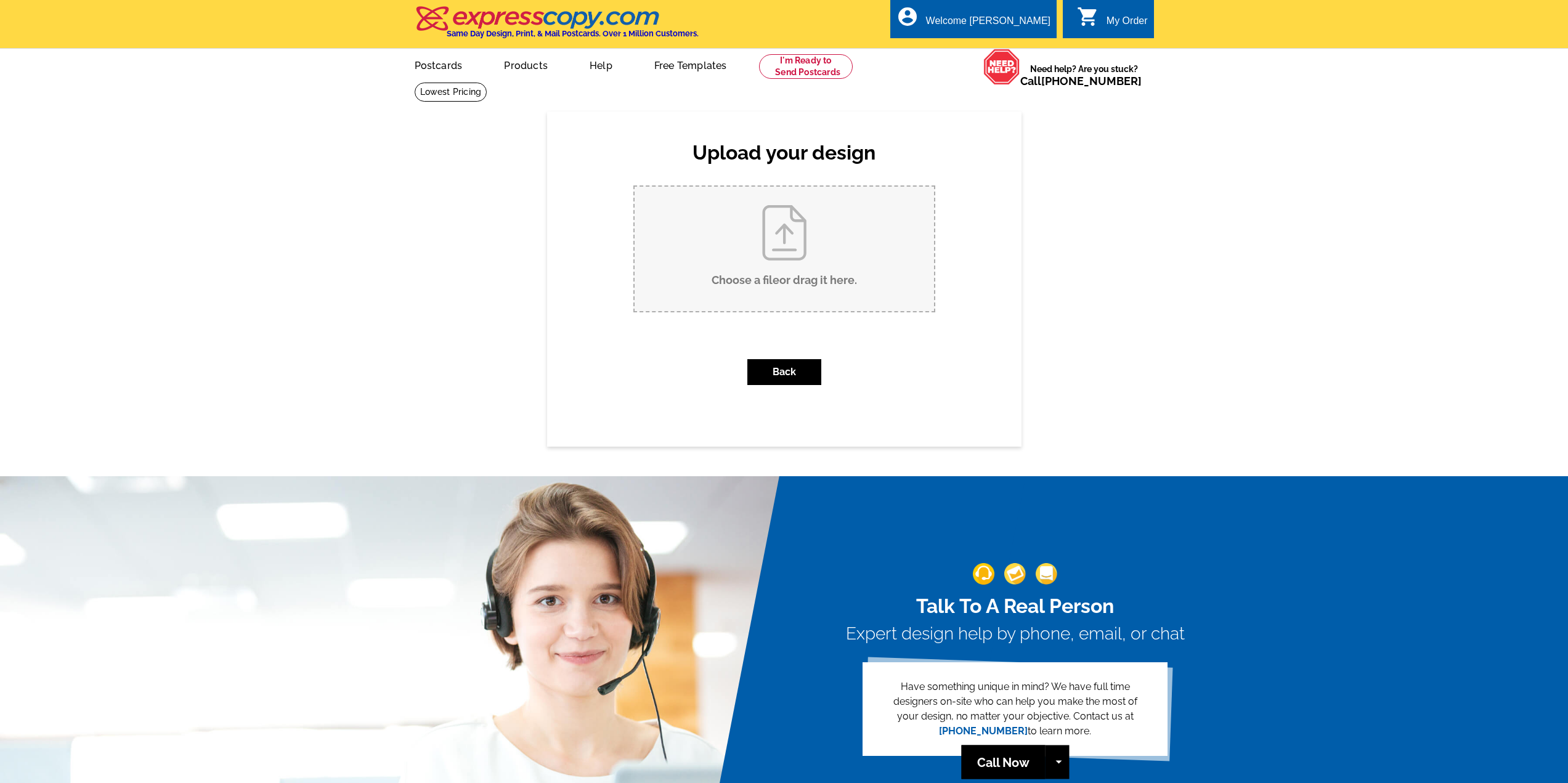
click at [778, 254] on input "Choose a file or drag it here ." at bounding box center [784, 249] width 300 height 124
type input "C:\fakepath\2025 SHA Panoramic.pdf"
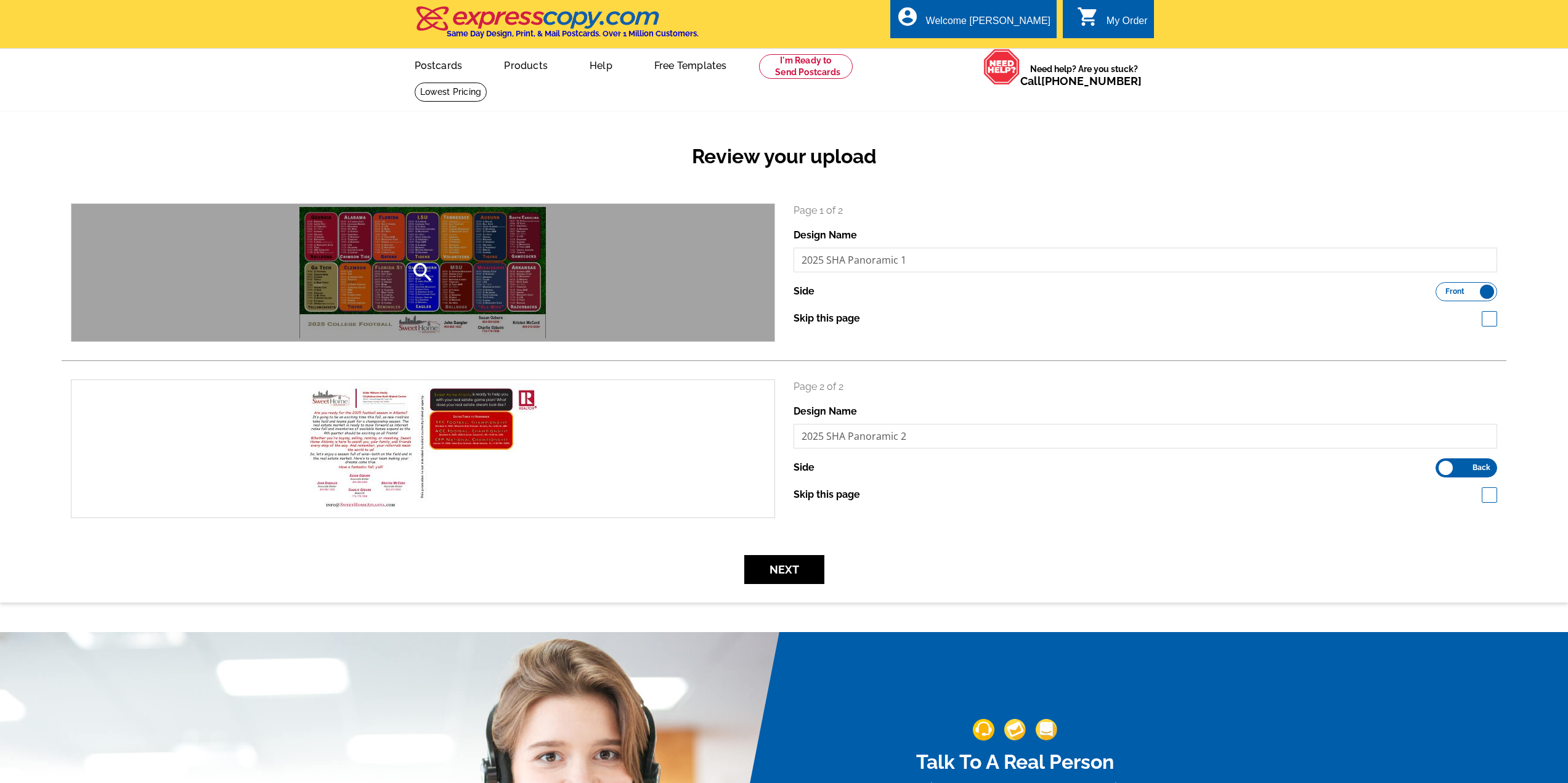
click at [425, 268] on icon "search" at bounding box center [423, 272] width 24 height 24
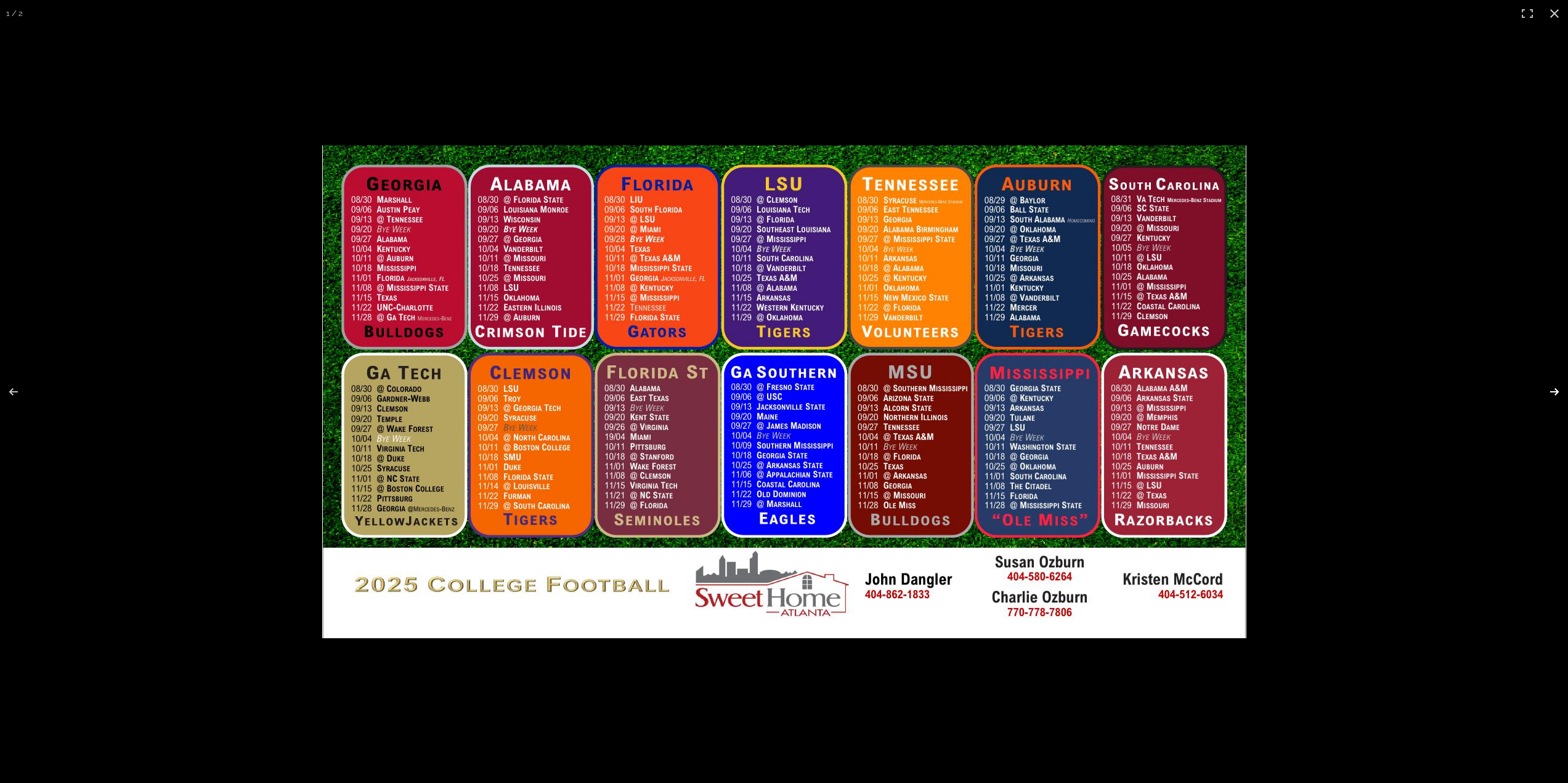
click at [1558, 384] on button at bounding box center [1546, 392] width 43 height 62
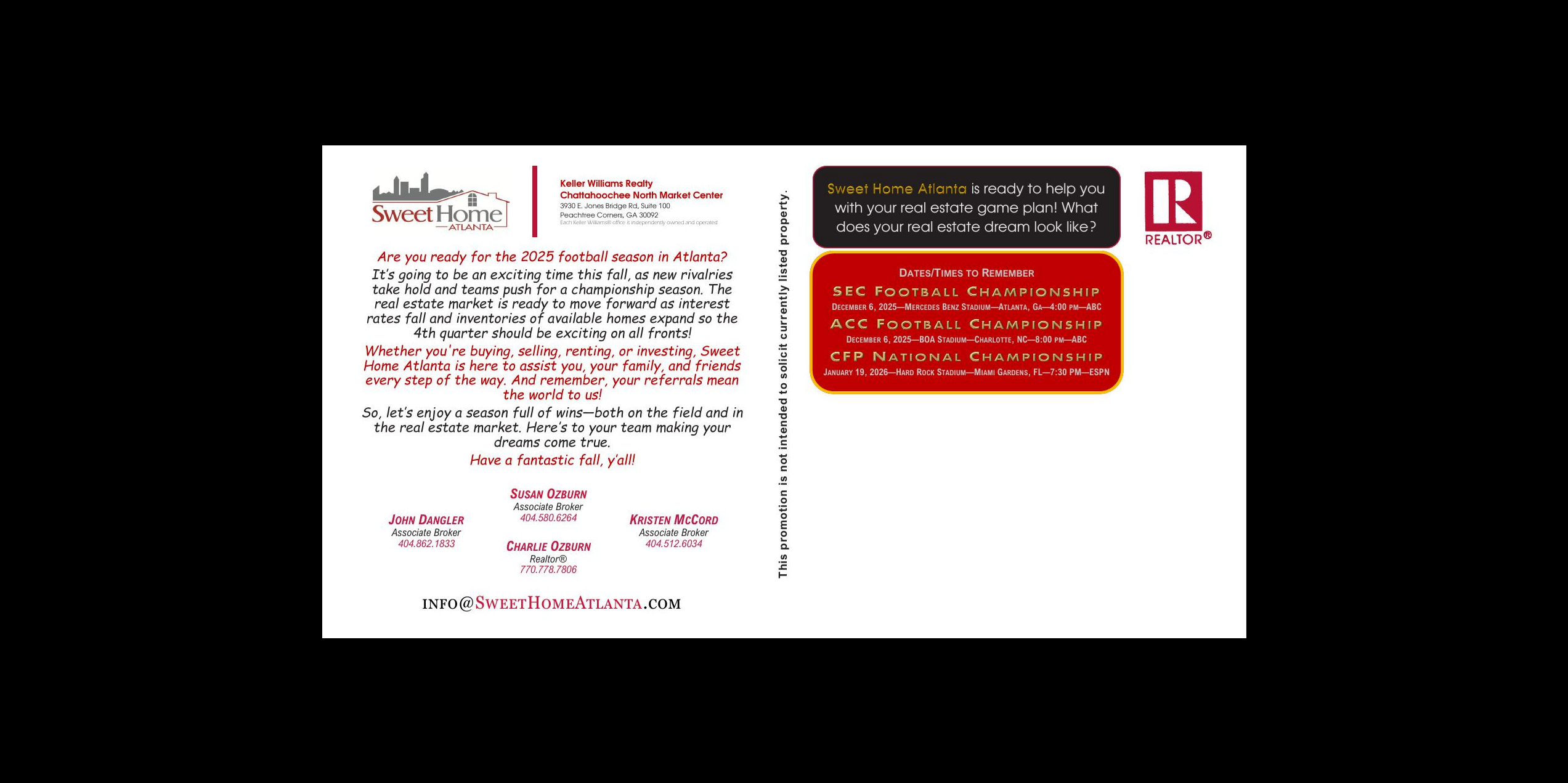
click at [1558, 384] on button at bounding box center [1546, 392] width 43 height 62
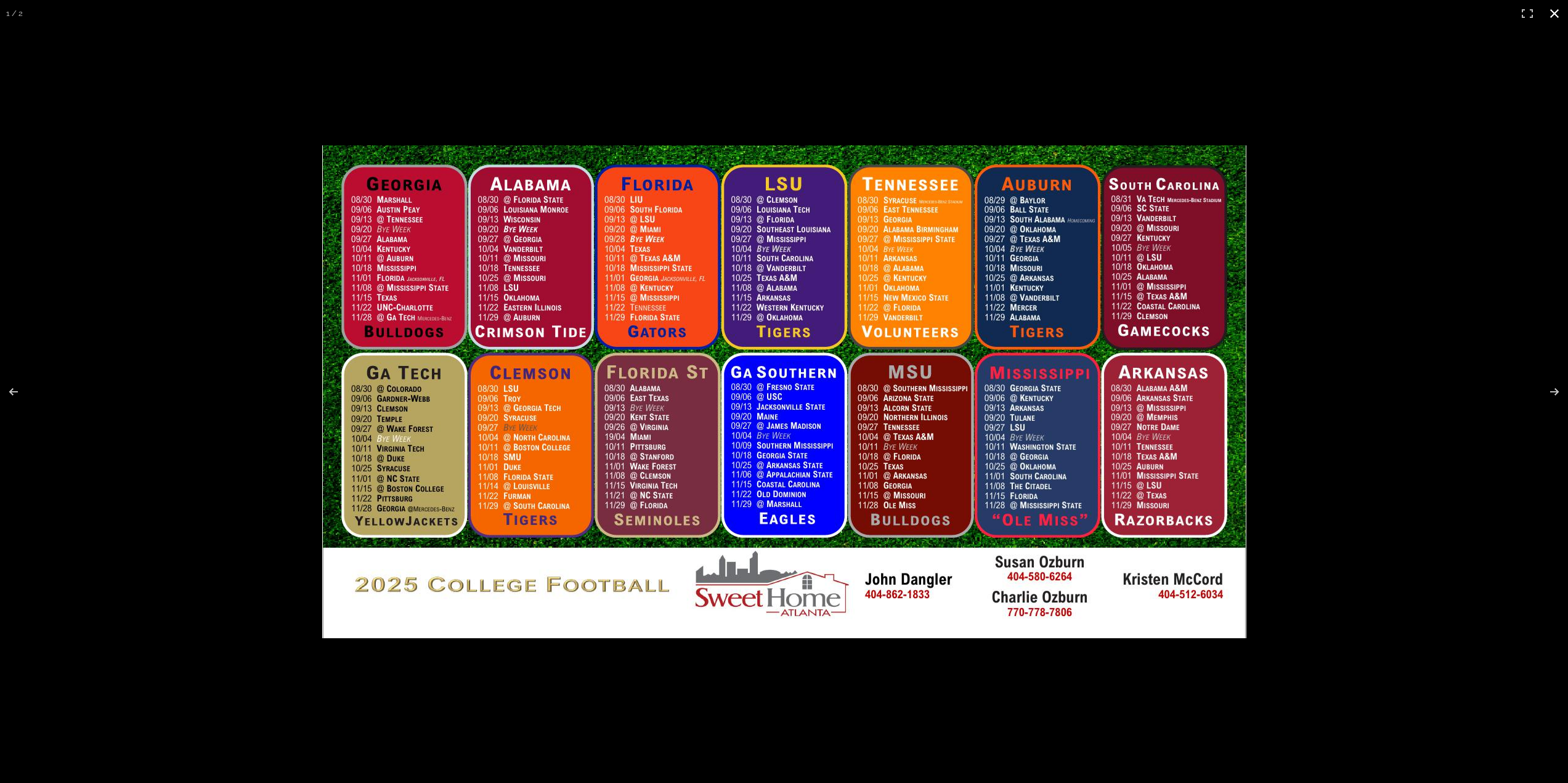
click at [1556, 4] on button at bounding box center [1555, 13] width 27 height 27
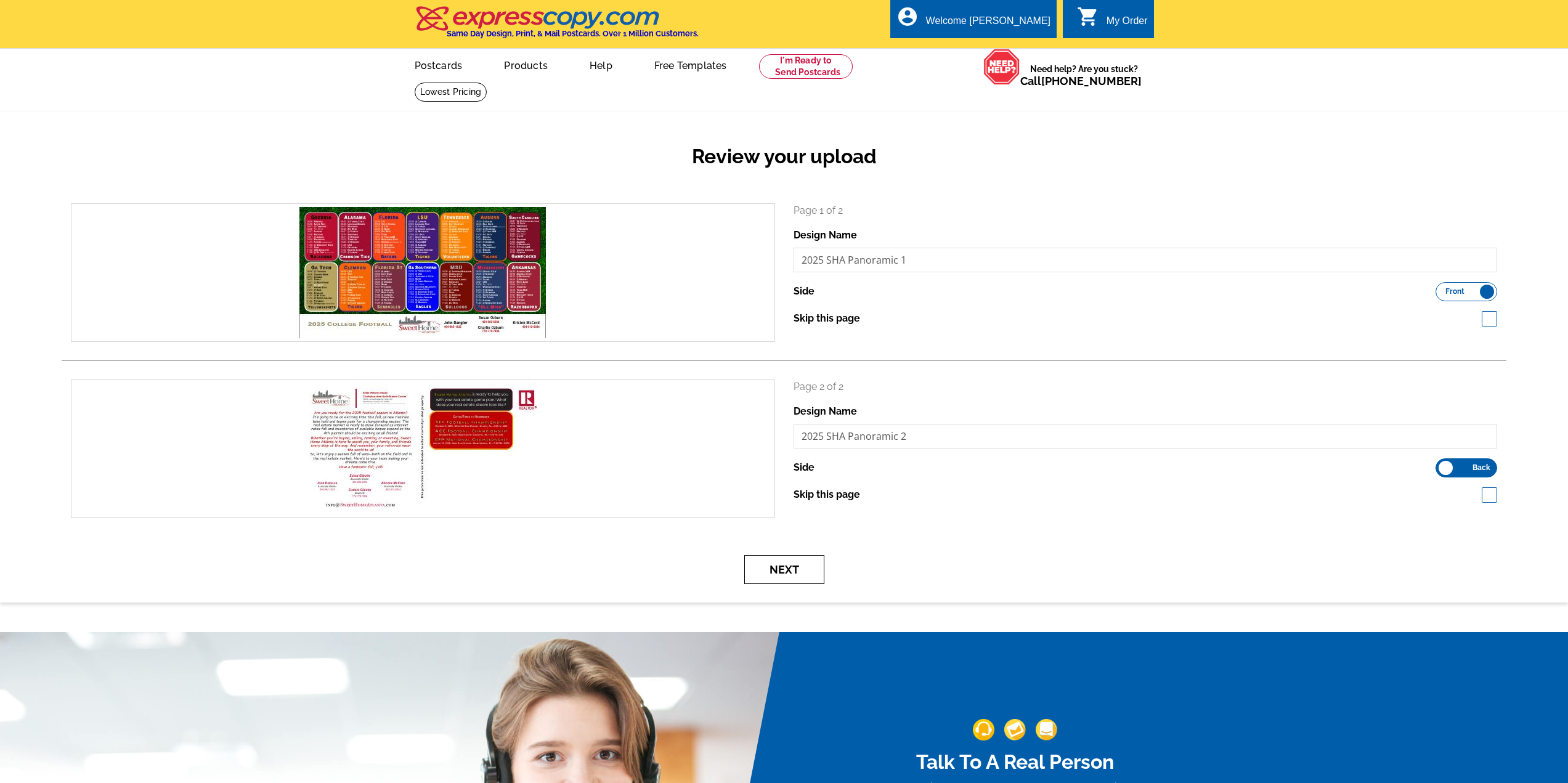
click at [781, 570] on button "Next" at bounding box center [784, 569] width 80 height 29
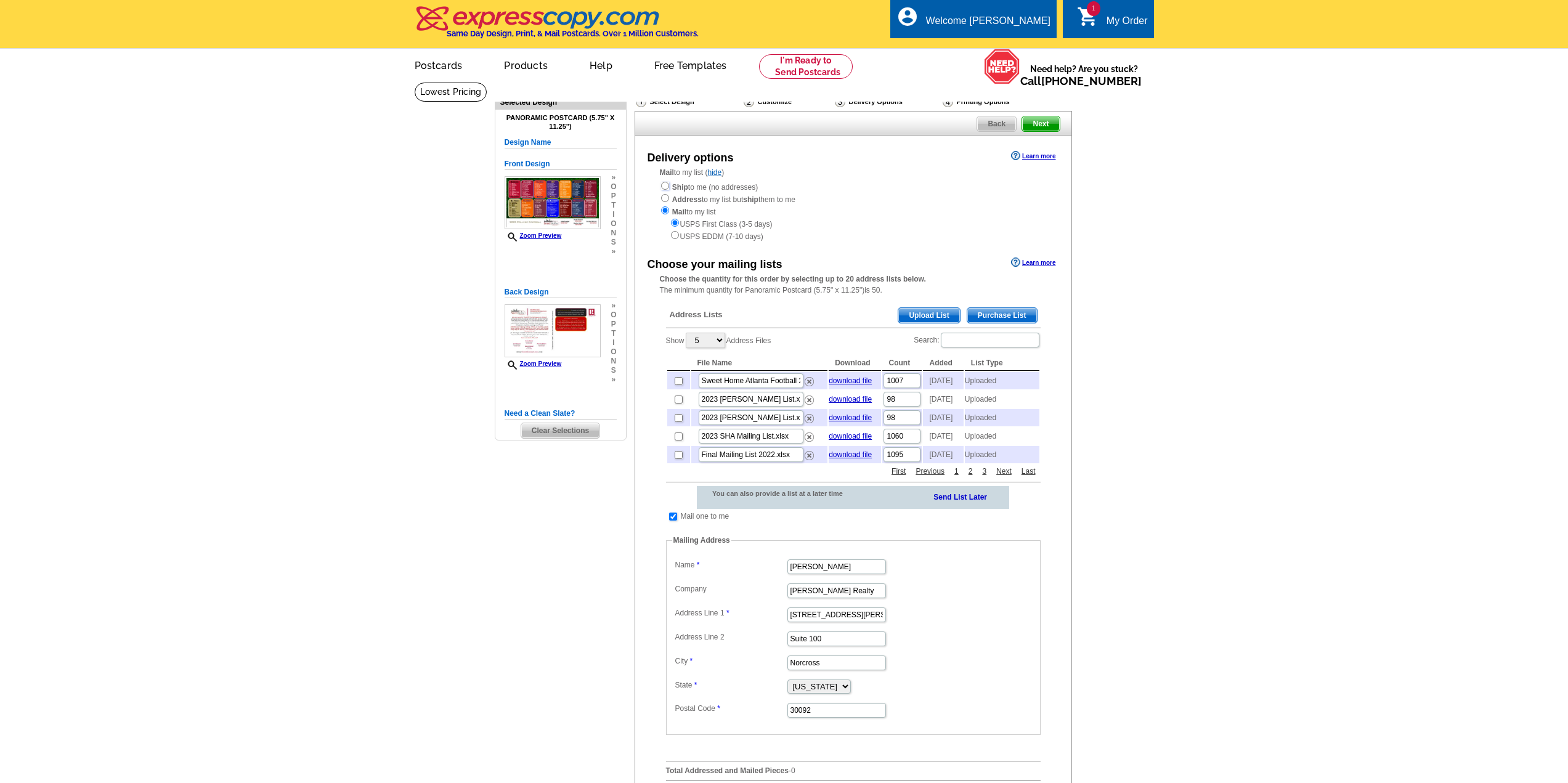
click at [667, 186] on input "radio" at bounding box center [665, 185] width 8 height 8
radio input "true"
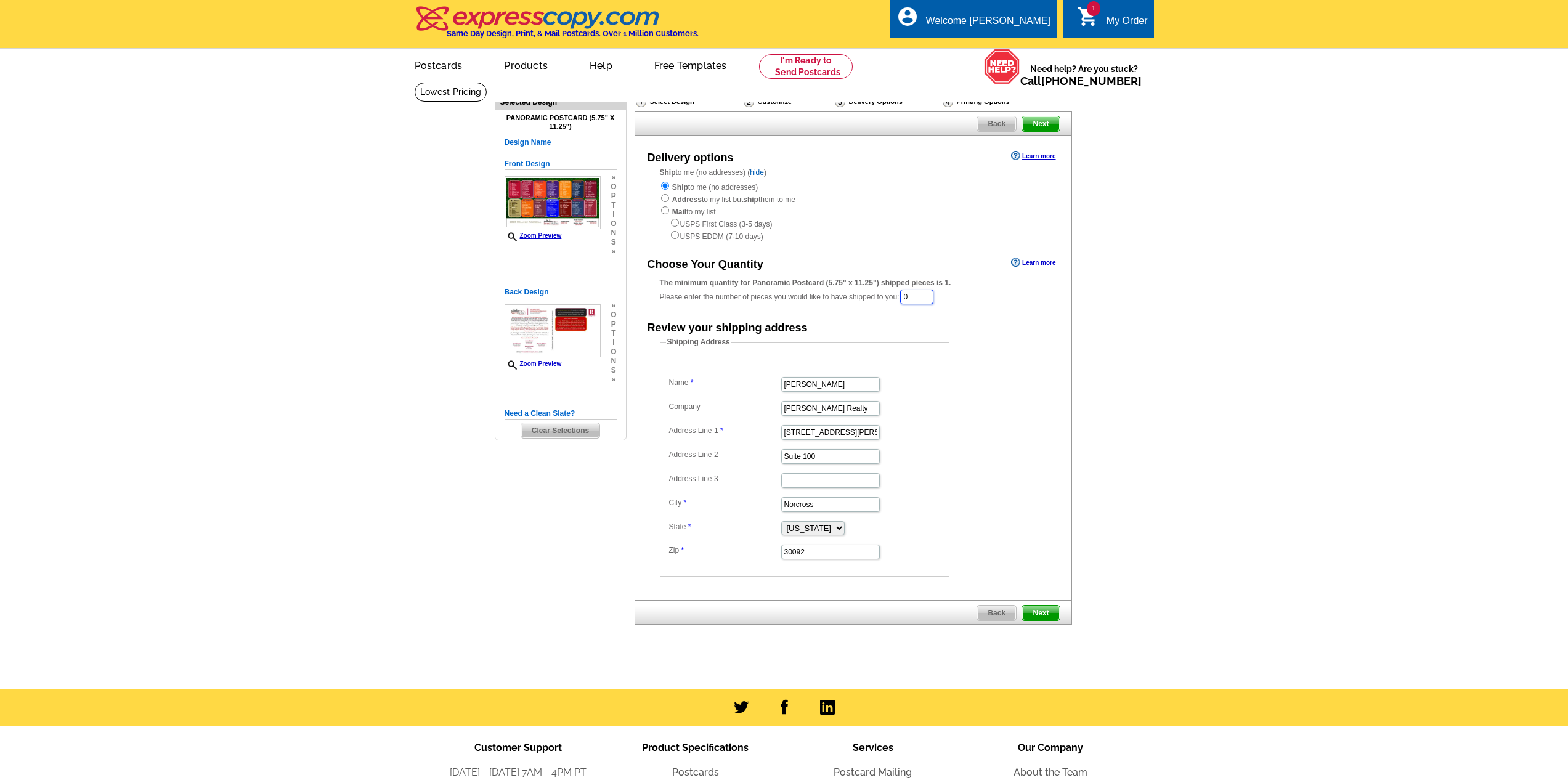
drag, startPoint x: 940, startPoint y: 298, endPoint x: 890, endPoint y: 307, distance: 50.8
click at [890, 305] on div "The minimum quantity for Panoramic Postcard (5.75" x 11.25") shipped pieces is …" at bounding box center [853, 291] width 387 height 28
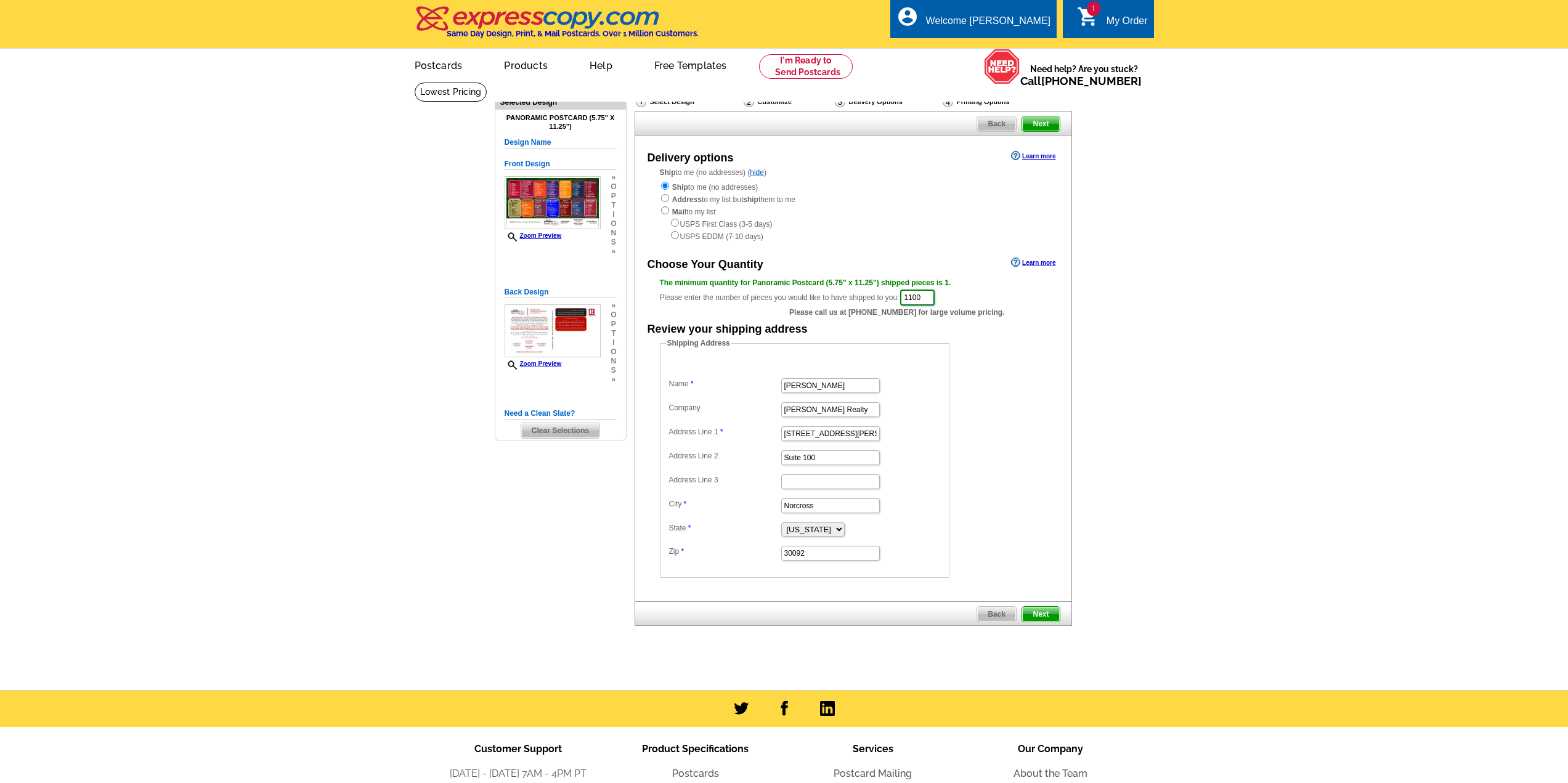
type input "1100"
click at [1046, 615] on span "Next" at bounding box center [1041, 614] width 37 height 15
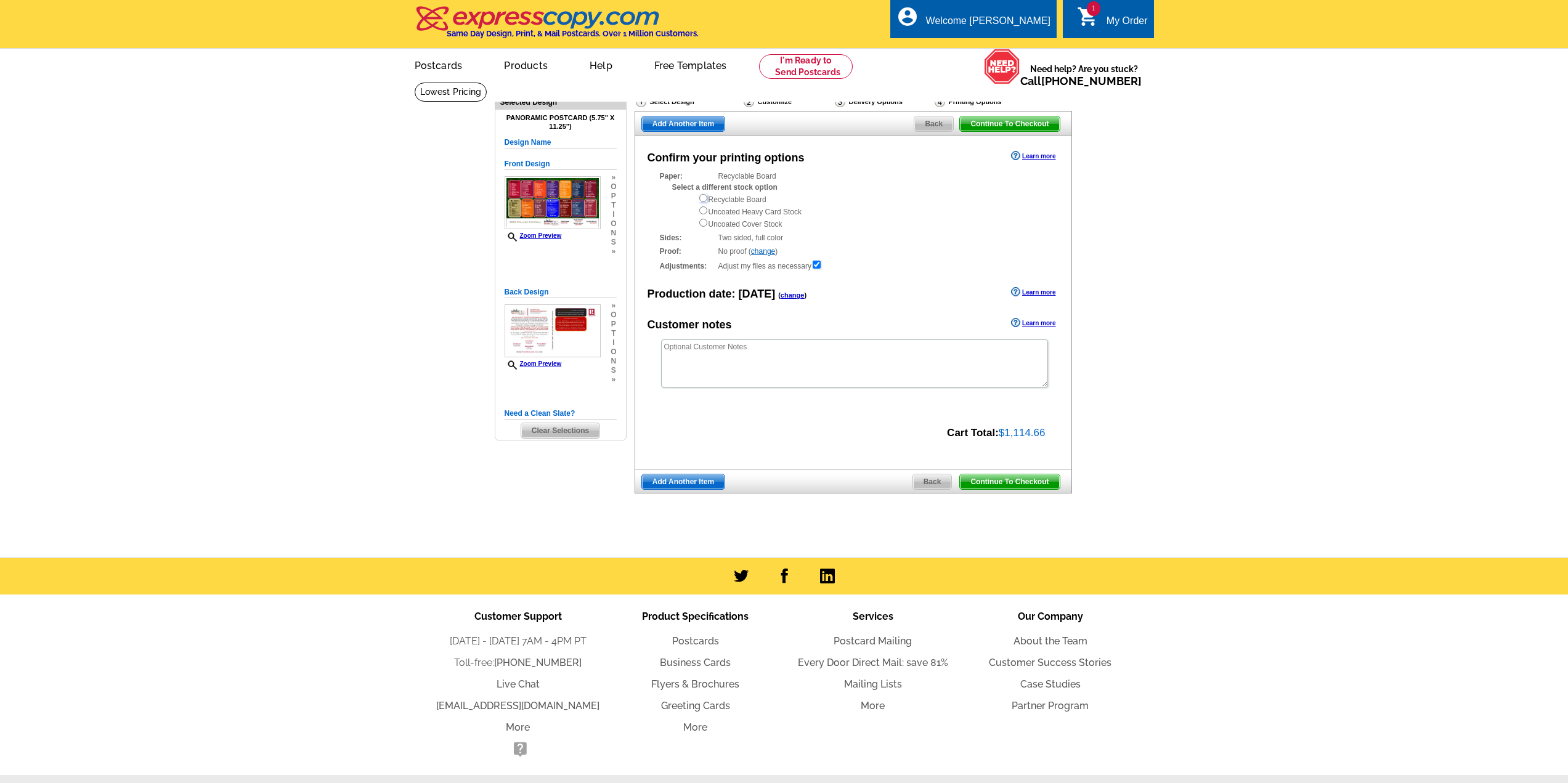
click at [704, 199] on input "radio" at bounding box center [703, 198] width 8 height 8
radio input "true"
click at [1010, 476] on span "Continue To Checkout" at bounding box center [1009, 482] width 99 height 15
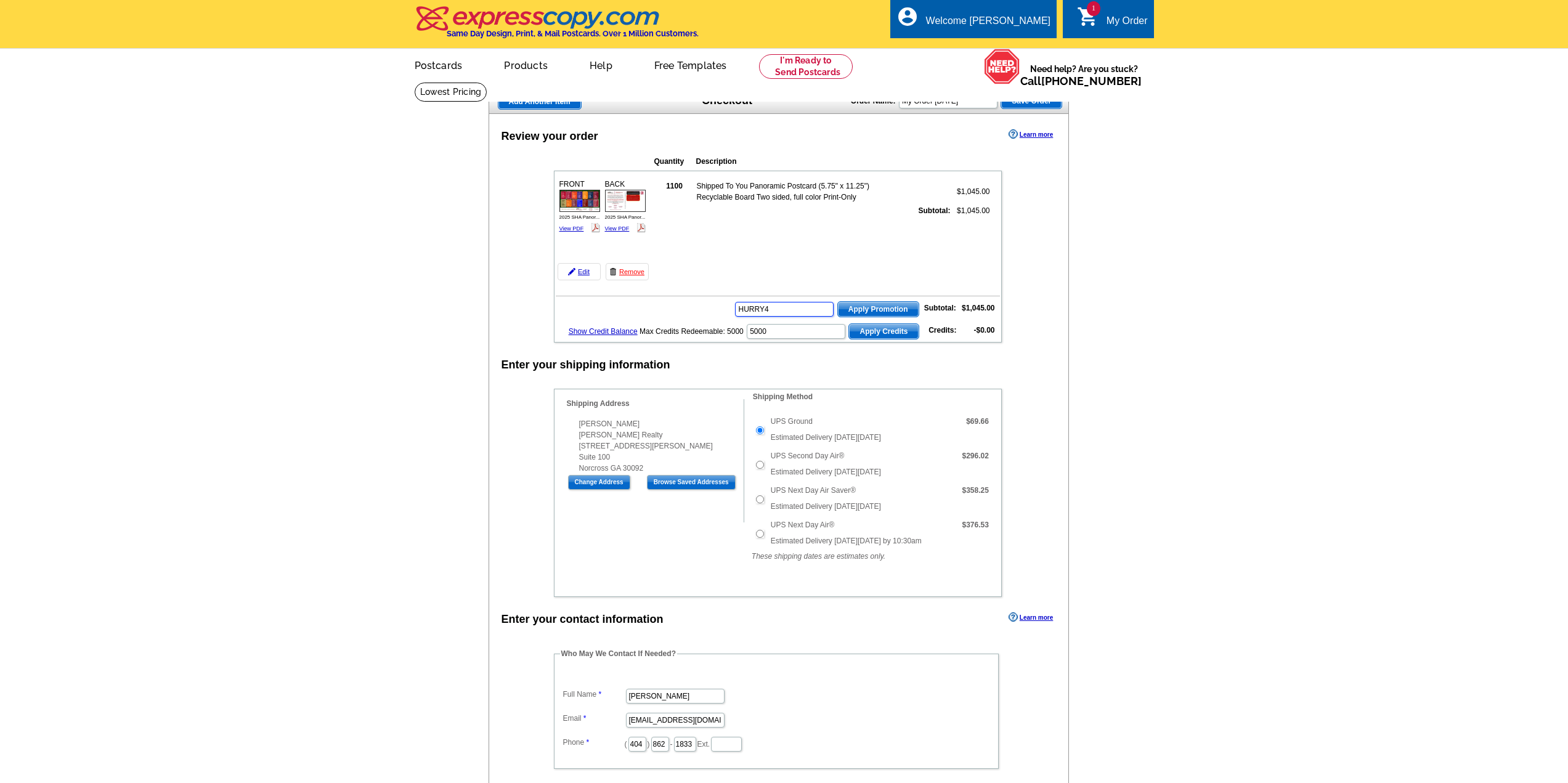
type input "HURRY40"
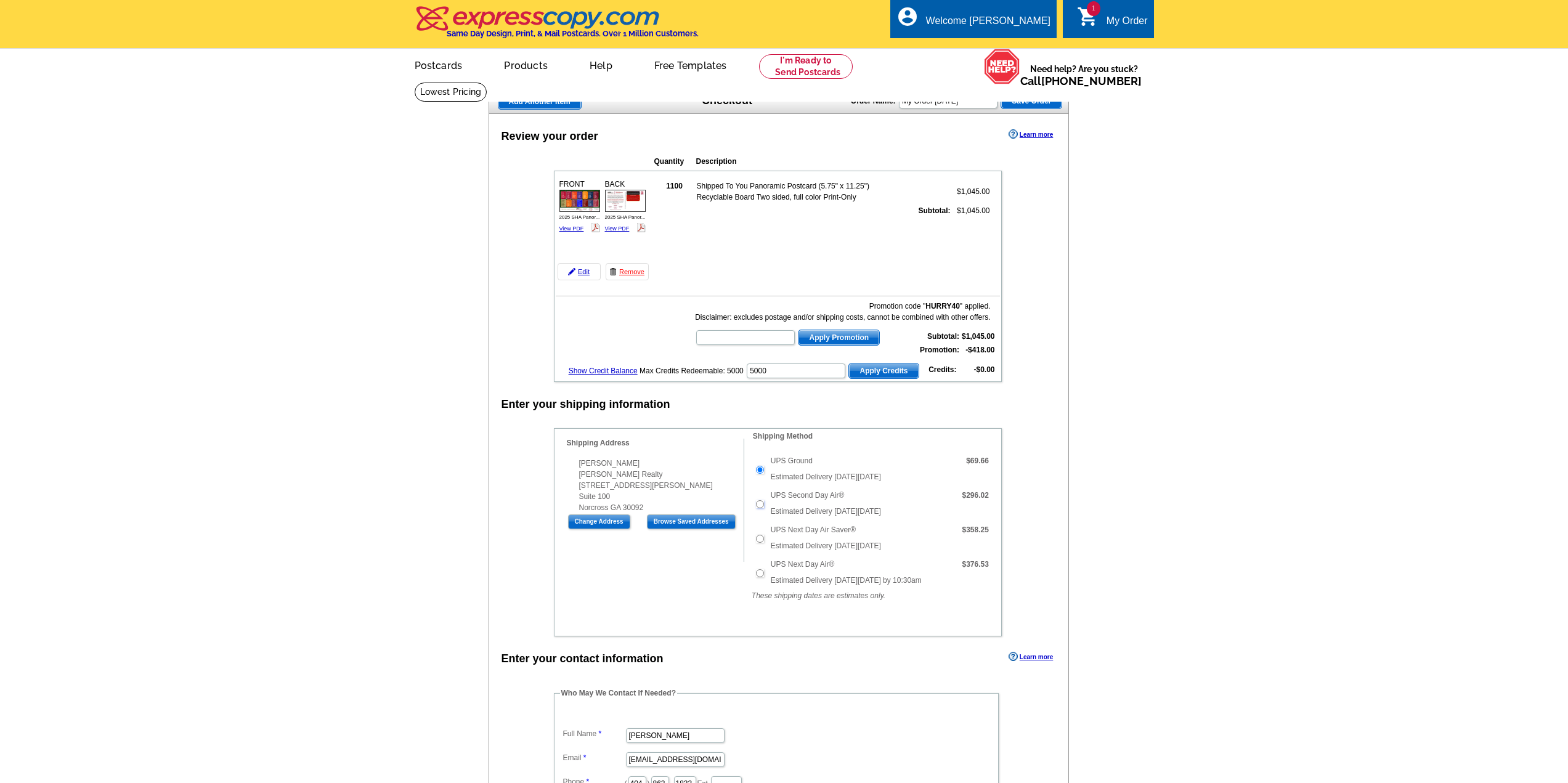
click at [759, 506] on input "UPS Second Day Air®" at bounding box center [760, 504] width 8 height 8
radio input "true"
click at [738, 341] on input "text" at bounding box center [746, 337] width 99 height 15
type input "s"
type input "SMS60r"
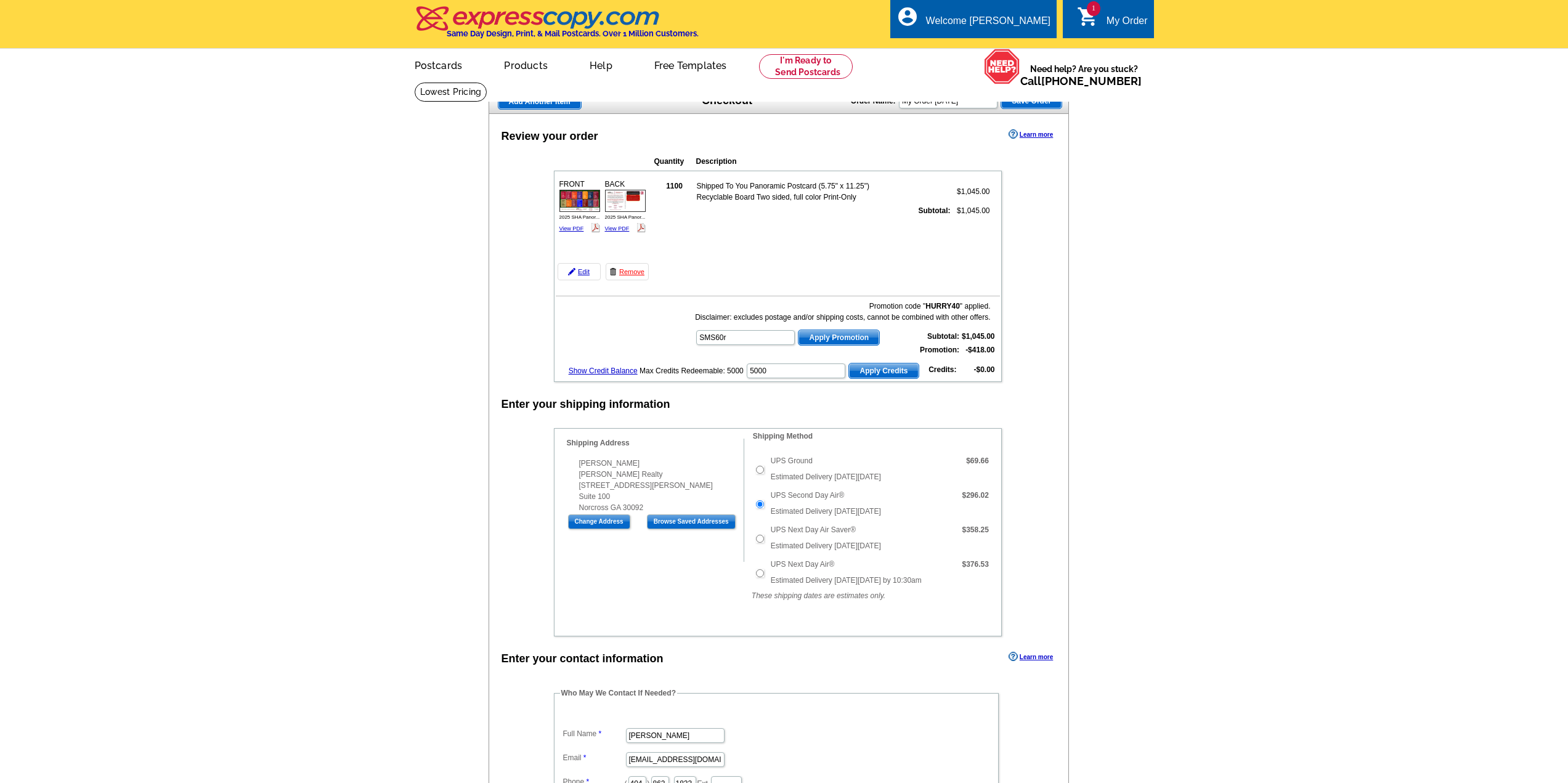
click at [831, 338] on span "Apply Promotion" at bounding box center [839, 337] width 81 height 15
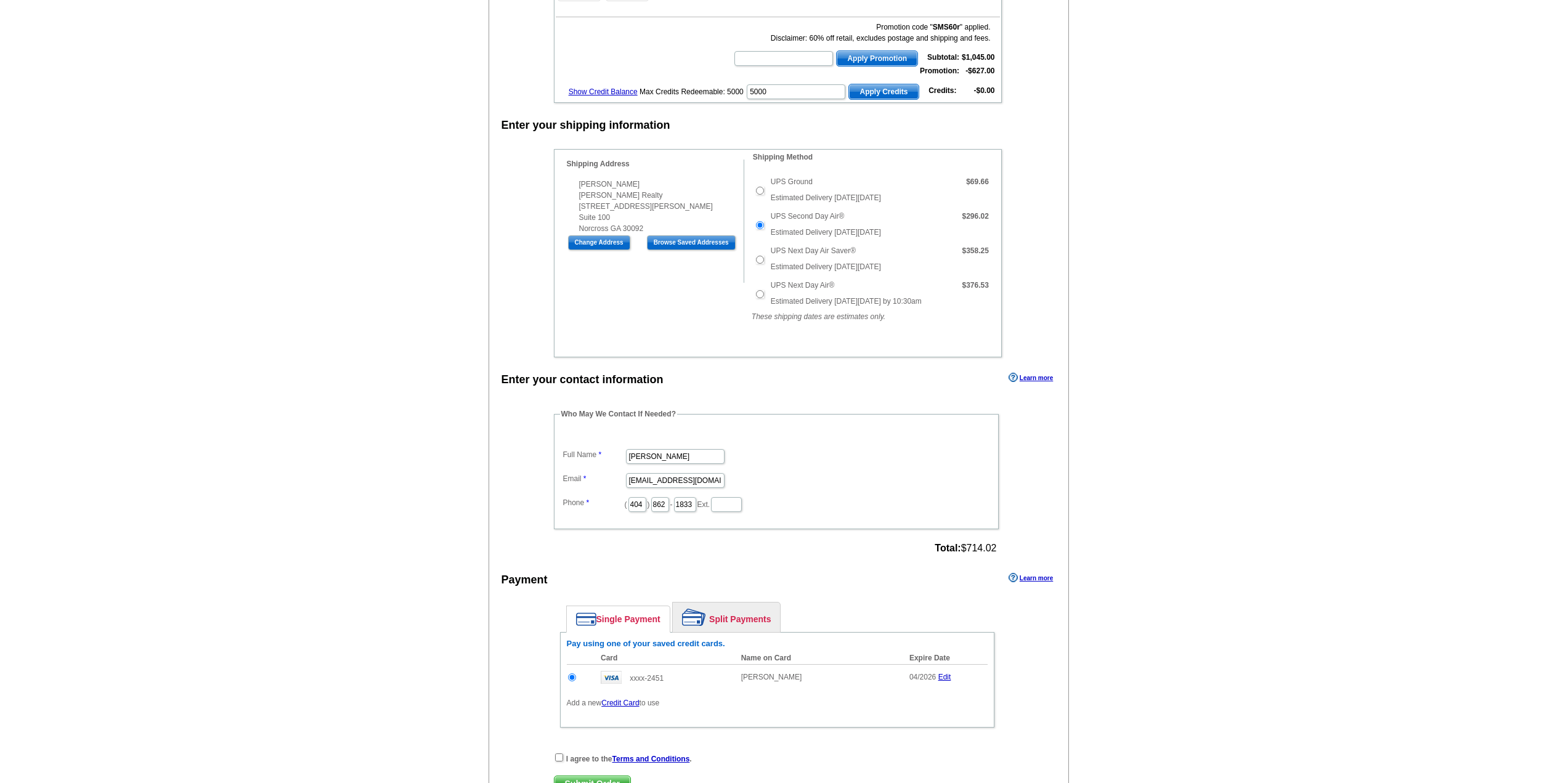
scroll to position [308, 0]
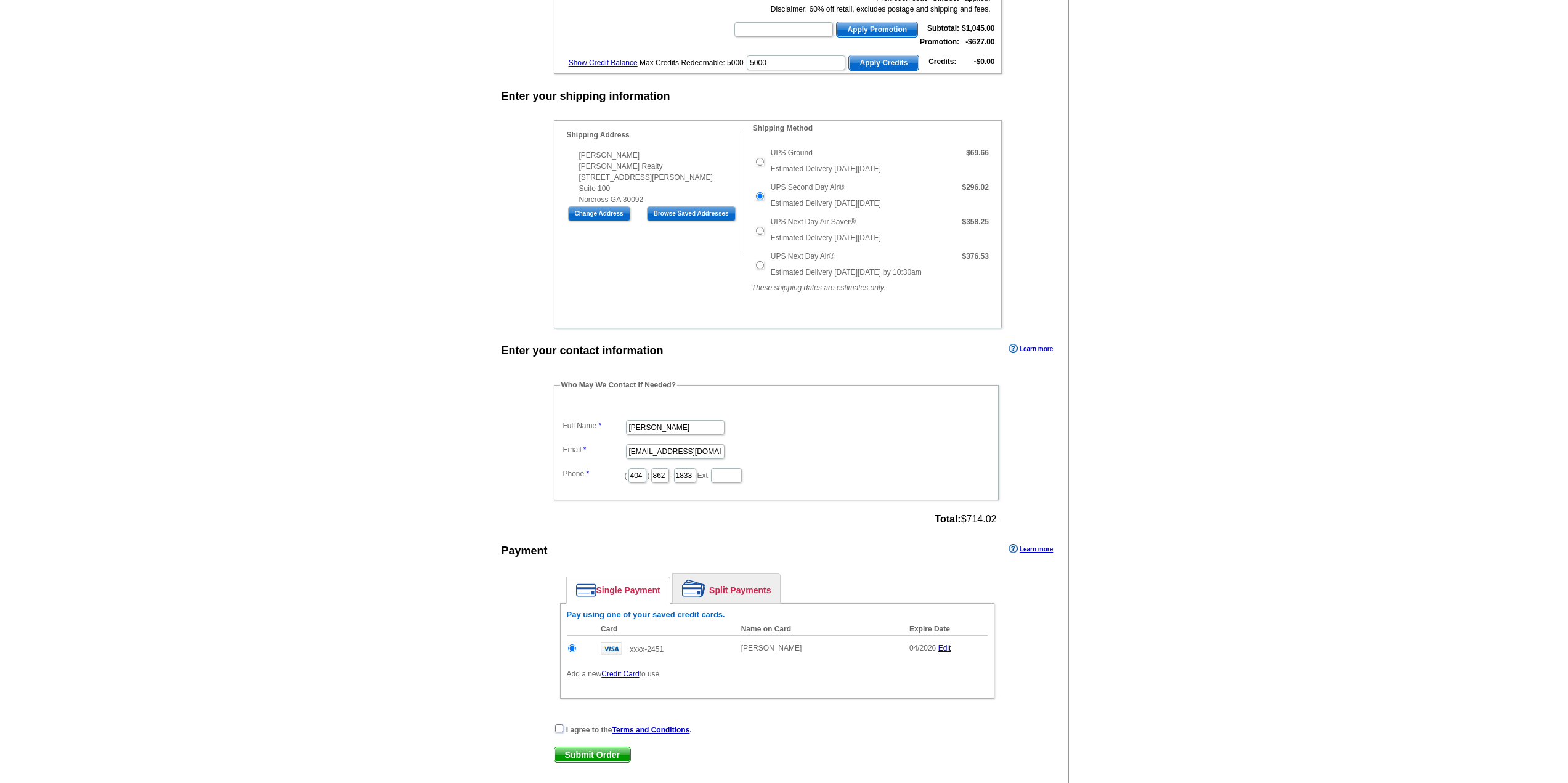
click at [561, 729] on input "checkbox" at bounding box center [559, 728] width 8 height 8
checkbox input "true"
click at [592, 758] on span "Submit Order" at bounding box center [592, 754] width 76 height 15
